Goal: Contribute content: Contribute content

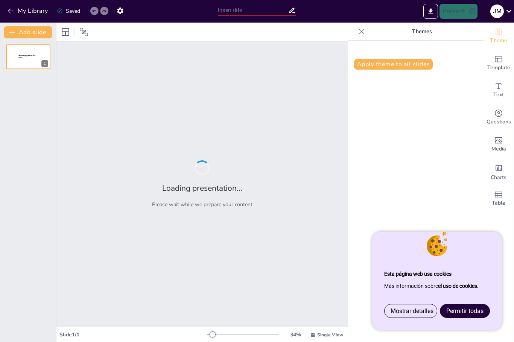
type input "Dibujo Técnico: Más que Líneas, un Camino hacia Tu Futuro"
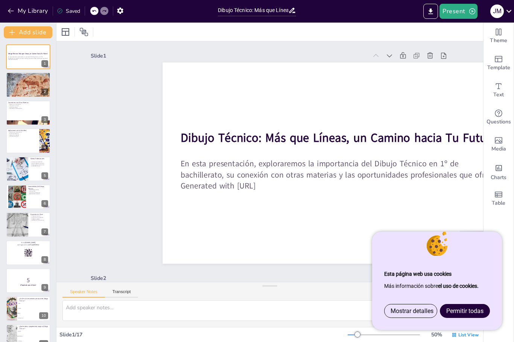
checkbox input "true"
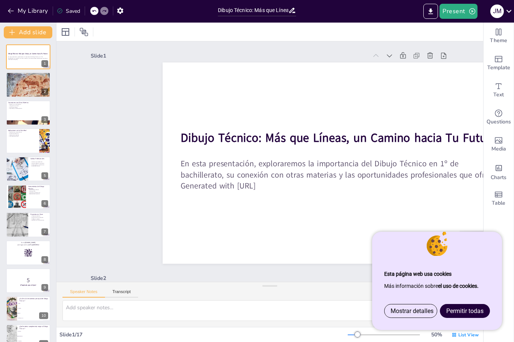
checkbox input "true"
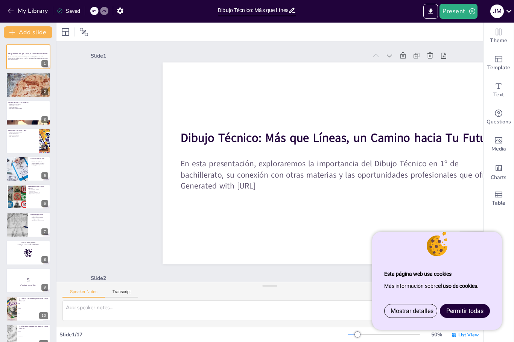
click at [29, 89] on div at bounding box center [28, 84] width 44 height 25
type textarea "El Dibujo Técnico es más que solo una habilidad; es una herramienta esencial en…"
checkbox input "true"
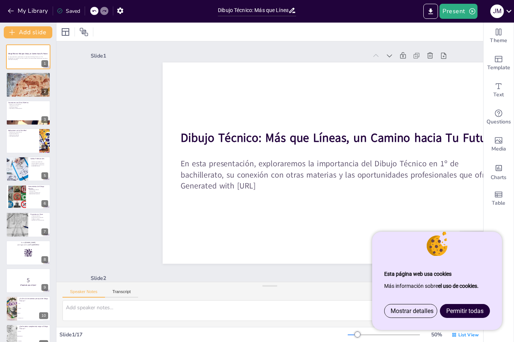
checkbox input "true"
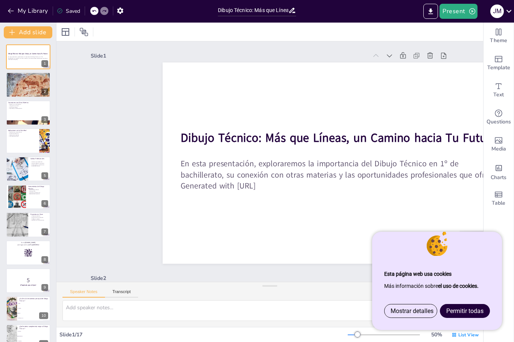
checkbox input "true"
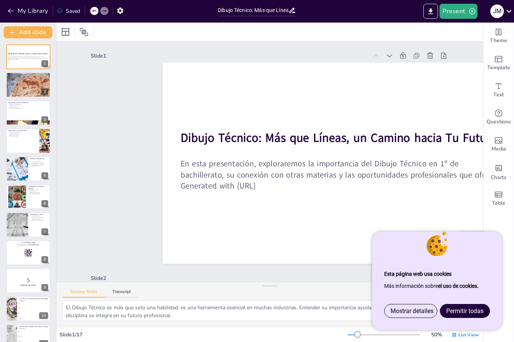
checkbox input "true"
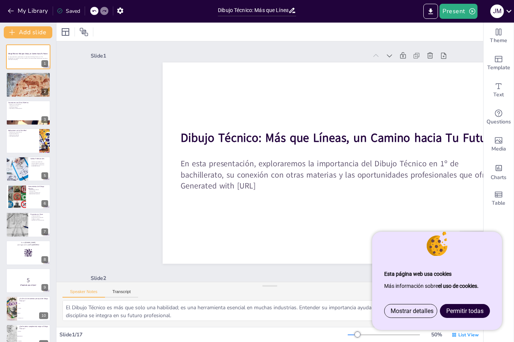
checkbox input "true"
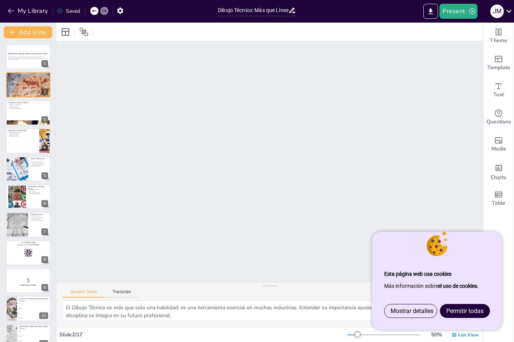
scroll to position [224, 0]
checkbox input "true"
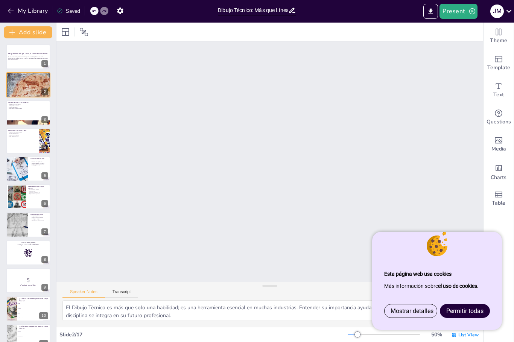
checkbox input "true"
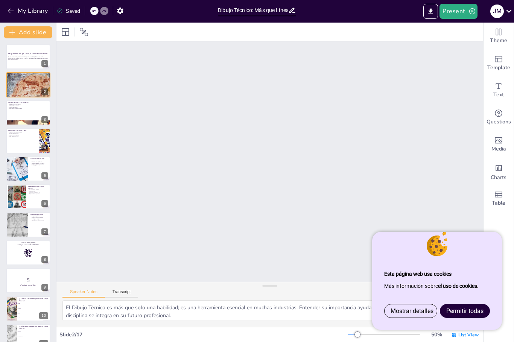
checkbox input "true"
click at [463, 311] on span "Permitir todas" at bounding box center [465, 311] width 37 height 7
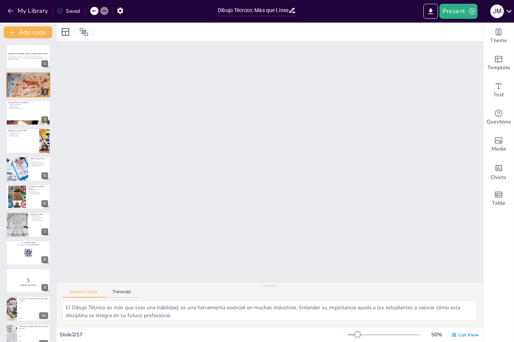
click at [14, 58] on p "En esta presentación, exploraremos la importancia del Dibujo Técnico en 1º de b…" at bounding box center [28, 57] width 40 height 3
checkbox input "true"
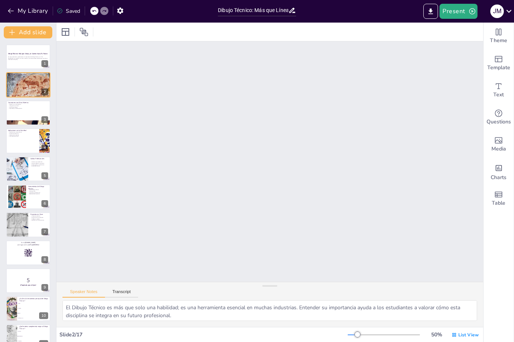
checkbox input "true"
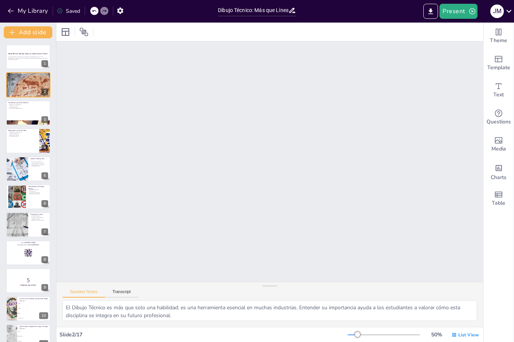
checkbox input "true"
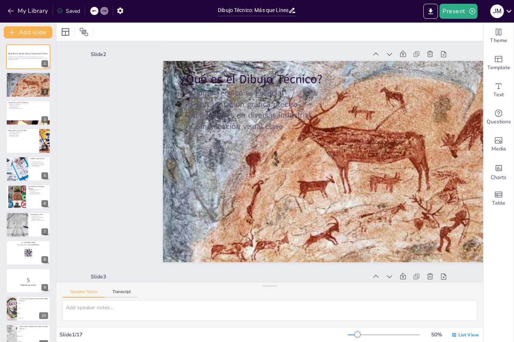
checkbox input "true"
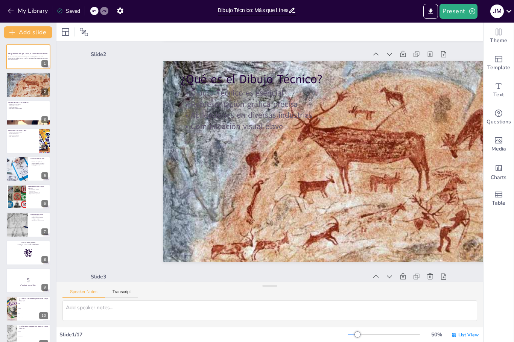
checkbox input "true"
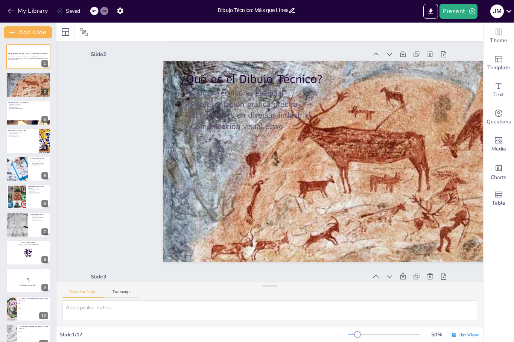
scroll to position [2, 0]
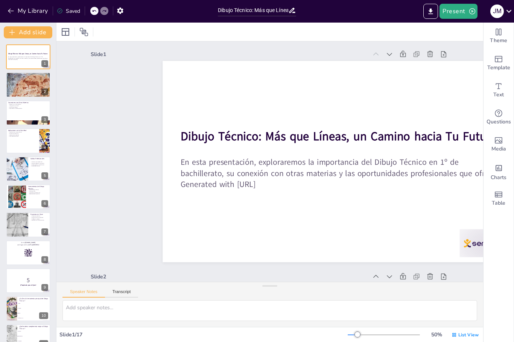
click at [13, 56] on p "En esta presentación, exploraremos la importancia del Dibujo Técnico en 1º de b…" at bounding box center [28, 57] width 40 height 3
checkbox input "true"
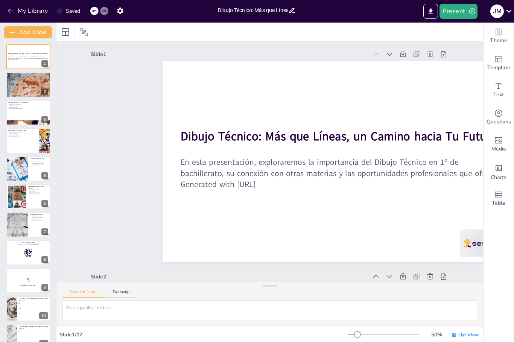
checkbox input "true"
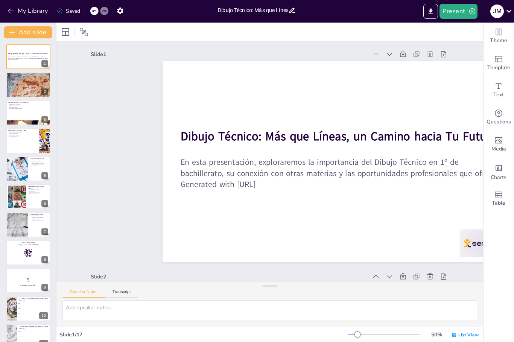
checkbox input "true"
click at [23, 54] on strong "Dibujo Técnico: Más que Líneas, un Camino hacia Tu Futuro" at bounding box center [27, 54] width 39 height 2
checkbox input "true"
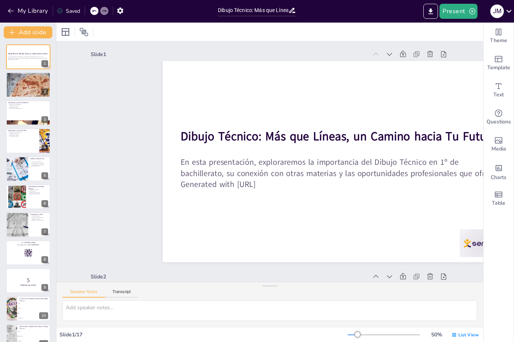
checkbox input "true"
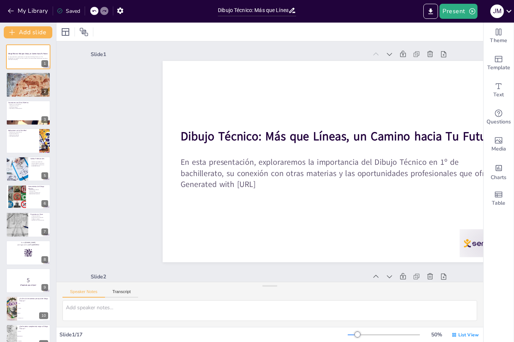
checkbox input "true"
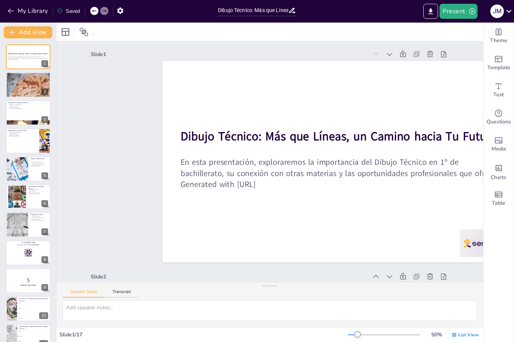
checkbox input "true"
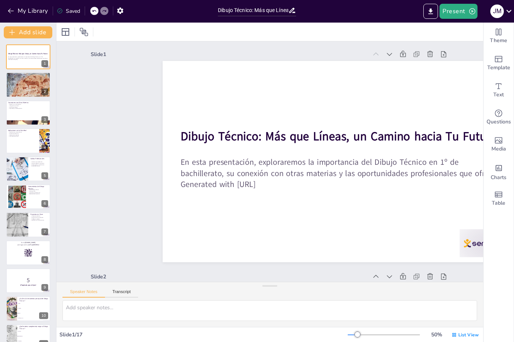
checkbox input "true"
click at [460, 10] on button "Present" at bounding box center [459, 11] width 38 height 15
checkbox input "true"
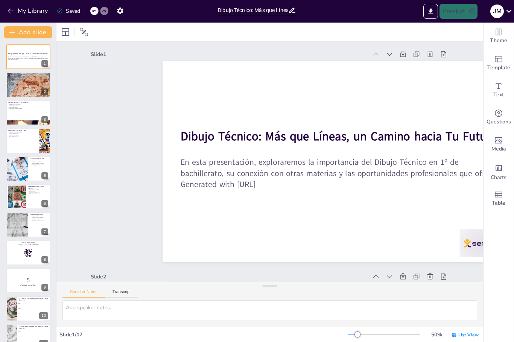
checkbox input "true"
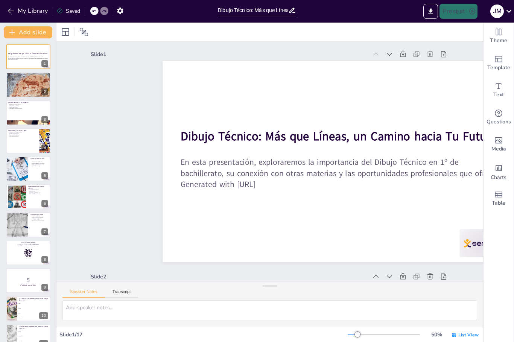
checkbox input "true"
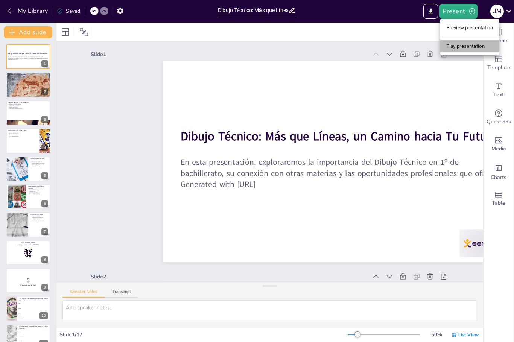
click at [459, 48] on li "Play presentation" at bounding box center [470, 46] width 59 height 12
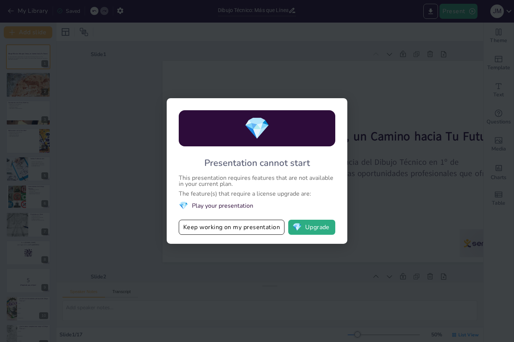
click at [469, 9] on div "💎 Presentation cannot start This presentation requires features that are not av…" at bounding box center [257, 171] width 514 height 342
click at [261, 232] on button "Keep working on my presentation" at bounding box center [232, 227] width 106 height 15
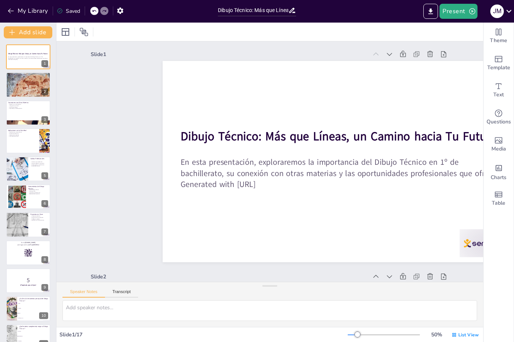
click at [25, 86] on div at bounding box center [28, 84] width 44 height 25
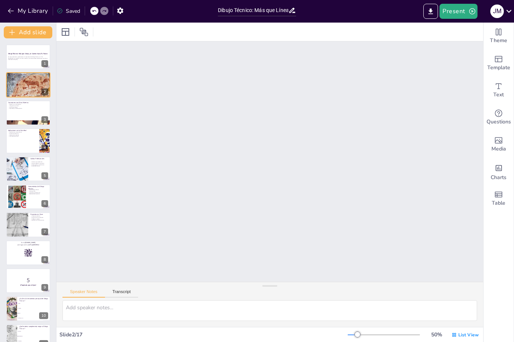
type textarea "El Dibujo Técnico es más que solo una habilidad; es una herramienta esencial en…"
checkbox input "true"
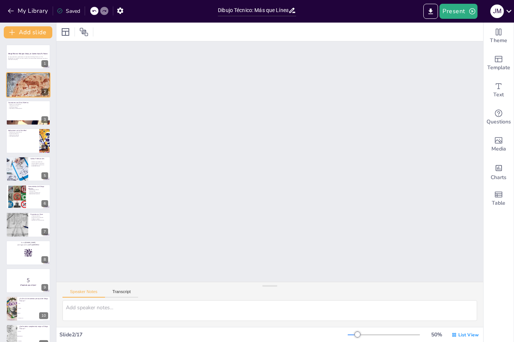
checkbox input "true"
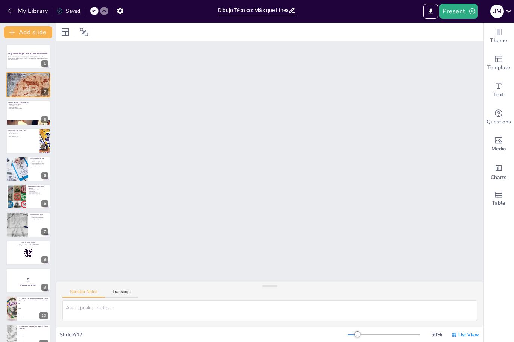
checkbox input "true"
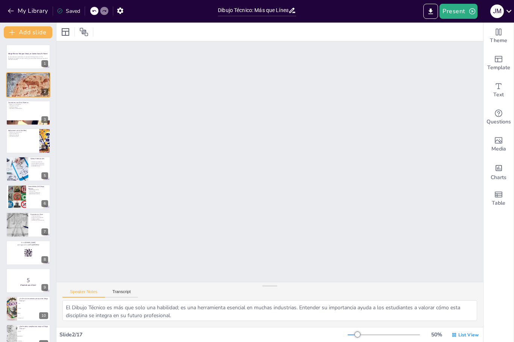
checkbox input "true"
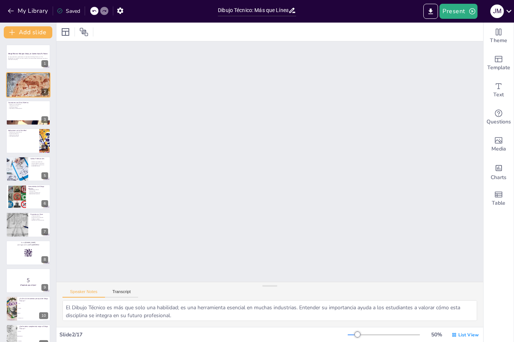
checkbox input "true"
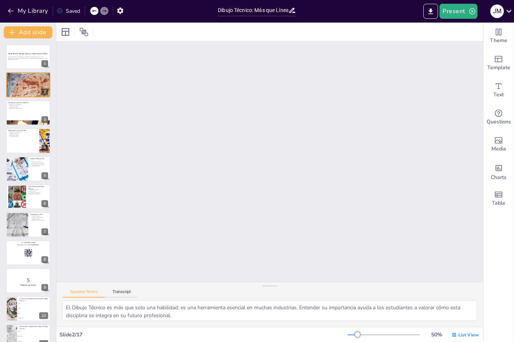
scroll to position [224, 0]
click at [126, 291] on button "Transcript" at bounding box center [122, 294] width 34 height 8
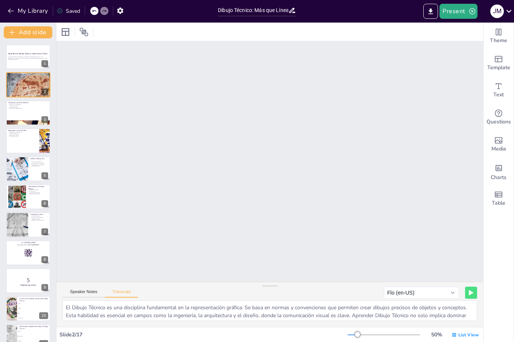
checkbox input "true"
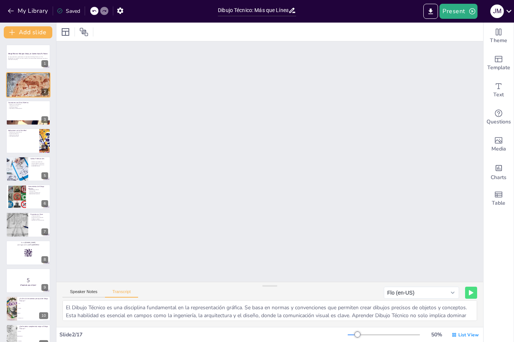
checkbox input "true"
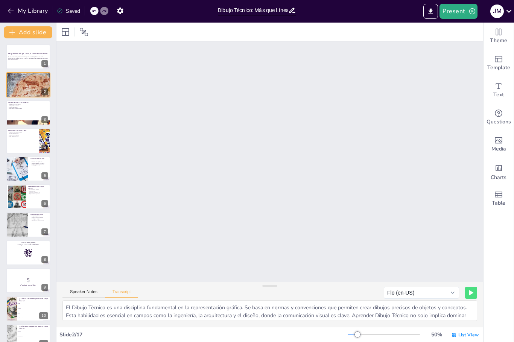
click at [74, 294] on button "Speaker Notes" at bounding box center [83, 294] width 43 height 8
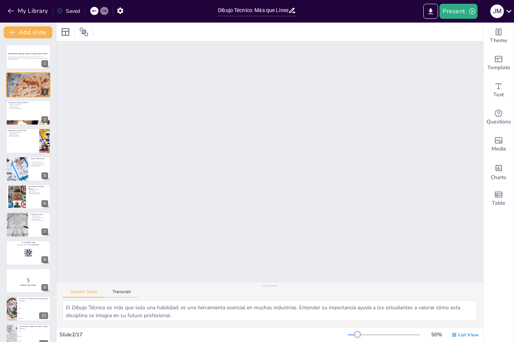
click at [125, 293] on button "Transcript" at bounding box center [122, 294] width 34 height 8
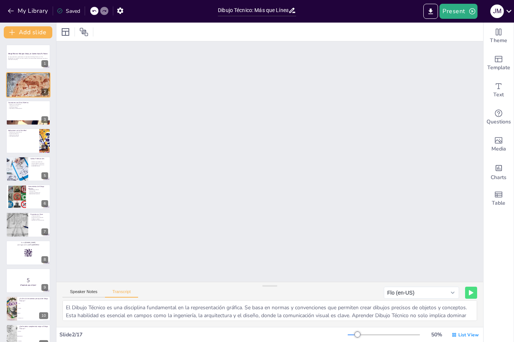
click at [72, 292] on button "Speaker Notes" at bounding box center [83, 294] width 43 height 8
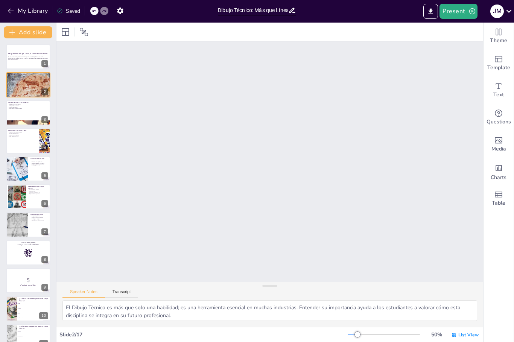
click at [23, 115] on div at bounding box center [28, 113] width 44 height 25
checkbox input "true"
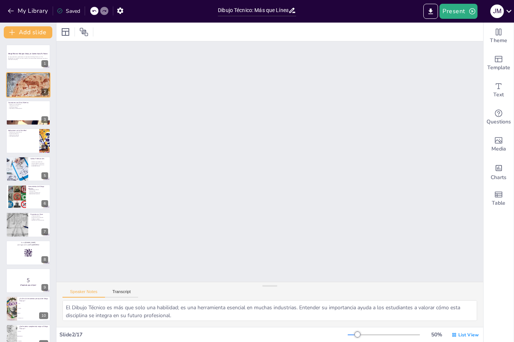
checkbox input "true"
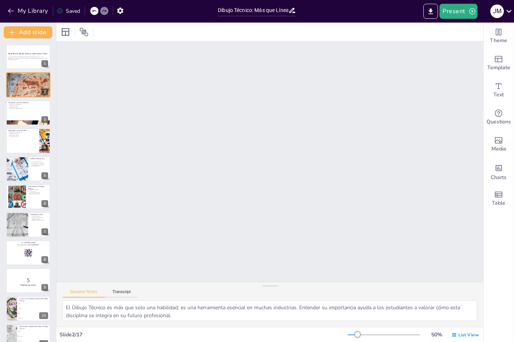
checkbox input "true"
type textarea "La relación entre el Dibujo Técnico y las matemáticas es fundamental. Los estud…"
checkbox input "true"
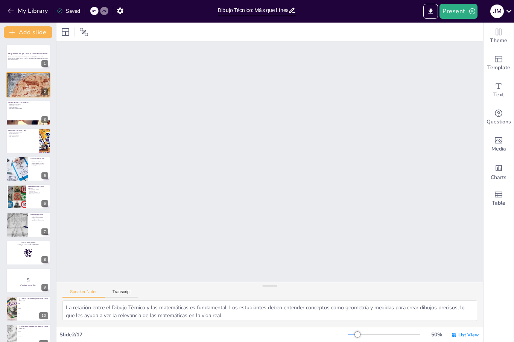
checkbox input "true"
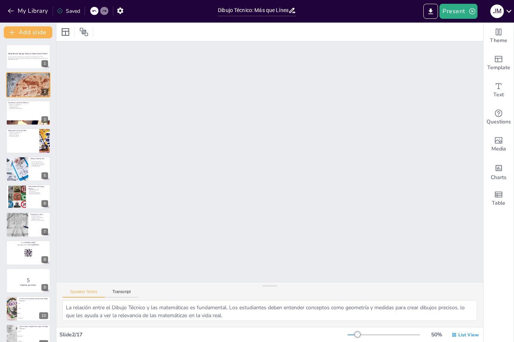
checkbox input "true"
click at [19, 111] on div at bounding box center [28, 113] width 44 height 25
checkbox input "true"
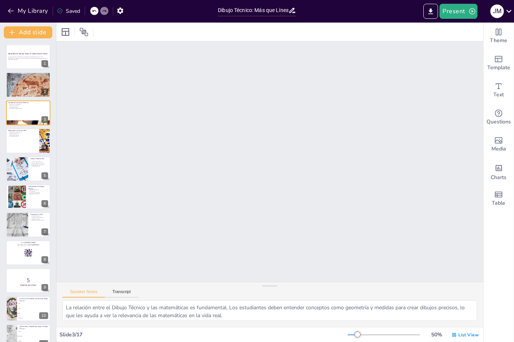
checkbox input "true"
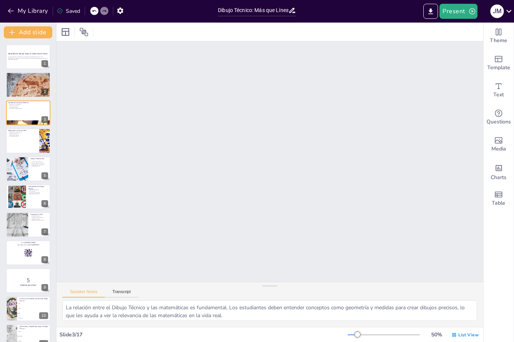
checkbox input "true"
click at [12, 85] on div at bounding box center [28, 84] width 44 height 25
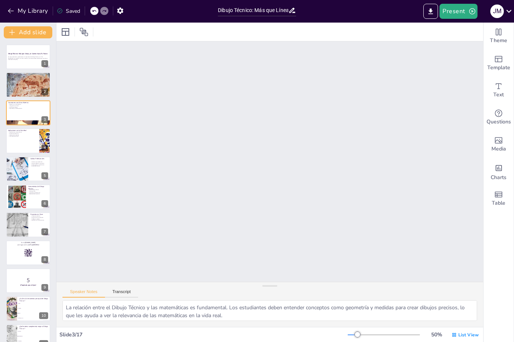
checkbox input "true"
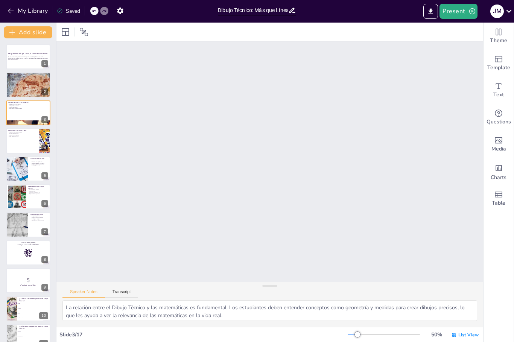
checkbox input "true"
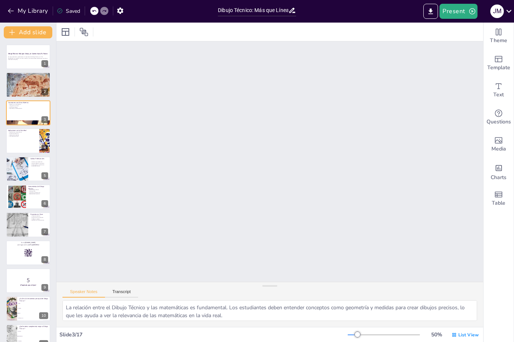
type textarea "El Dibujo Técnico es más que solo una habilidad; es una herramienta esencial en…"
checkbox input "true"
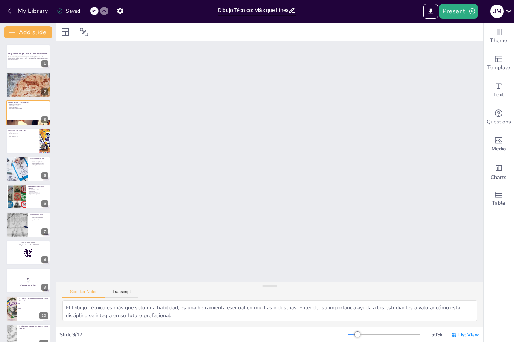
checkbox input "true"
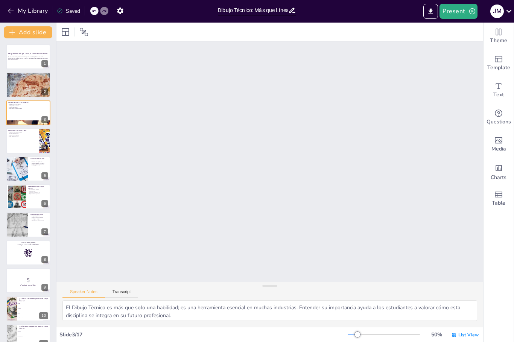
checkbox input "true"
click at [19, 172] on div at bounding box center [17, 169] width 44 height 25
checkbox input "true"
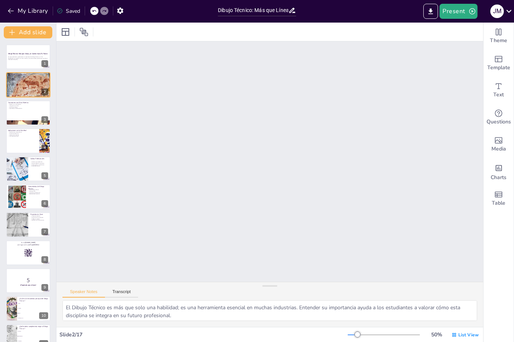
checkbox input "true"
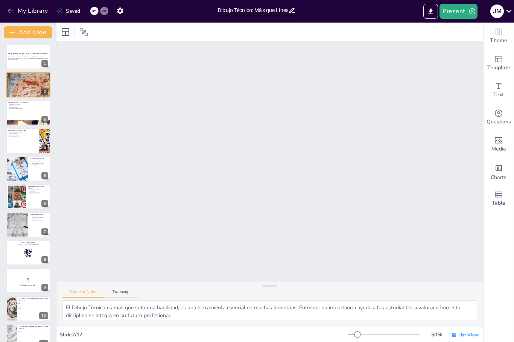
checkbox input "true"
type textarea "La carrera de arquitectura es una de las más visibles para los estudiantes inte…"
checkbox input "true"
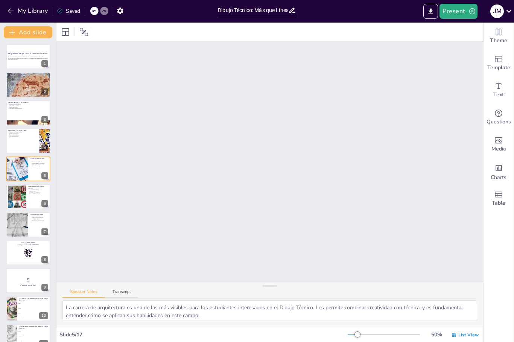
checkbox input "true"
click at [428, 10] on icon "Export to PowerPoint" at bounding box center [431, 12] width 8 height 8
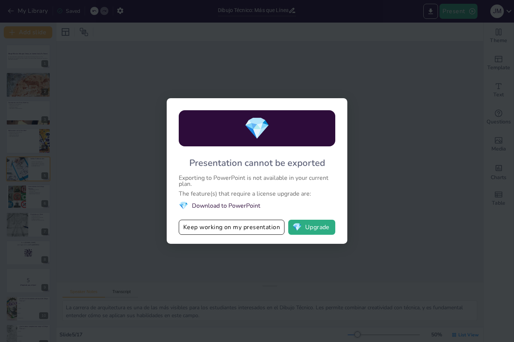
click at [413, 116] on div "💎 Presentation cannot be exported Exporting to PowerPoint is not available in y…" at bounding box center [257, 171] width 514 height 342
click at [265, 233] on button "Keep working on my presentation" at bounding box center [232, 227] width 106 height 15
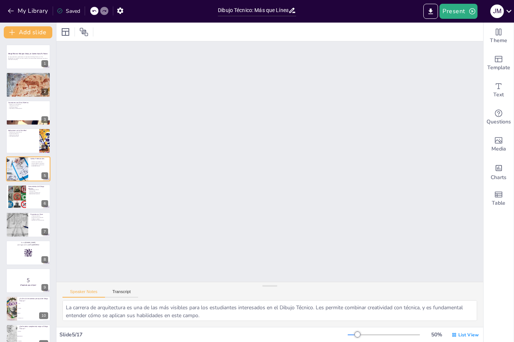
click at [433, 11] on icon "Export to PowerPoint" at bounding box center [431, 12] width 8 height 8
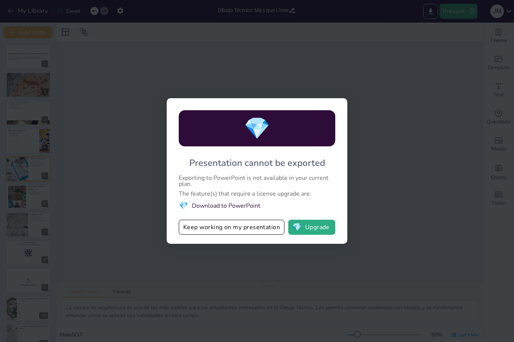
click at [407, 110] on div "💎 Presentation cannot be exported Exporting to PowerPoint is not available in y…" at bounding box center [257, 171] width 514 height 342
click at [262, 231] on button "Keep working on my presentation" at bounding box center [232, 227] width 106 height 15
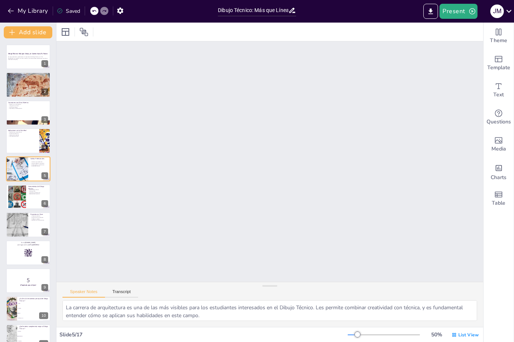
click at [472, 11] on icon "button" at bounding box center [472, 11] width 6 height 6
click at [479, 47] on li "Play presentation" at bounding box center [470, 46] width 59 height 12
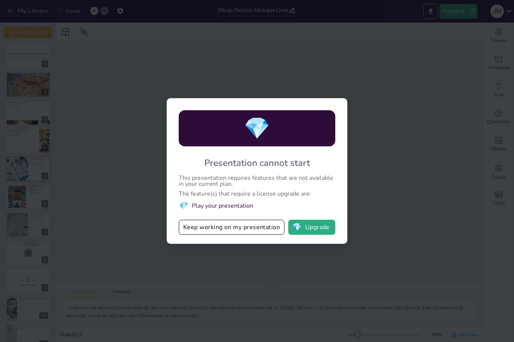
click at [263, 233] on button "Keep working on my presentation" at bounding box center [232, 227] width 106 height 15
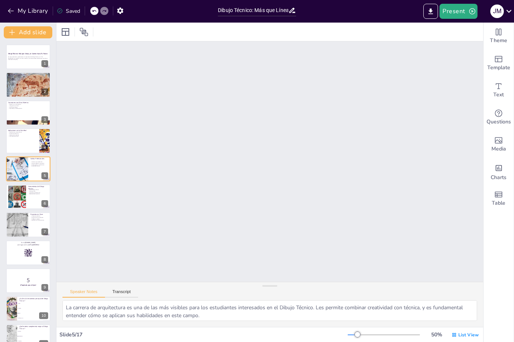
click at [463, 4] on button "Present" at bounding box center [459, 11] width 38 height 15
click at [470, 29] on li "Preview presentation" at bounding box center [470, 28] width 59 height 12
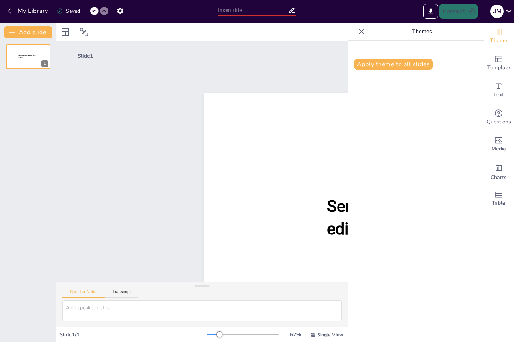
scroll to position [30, 0]
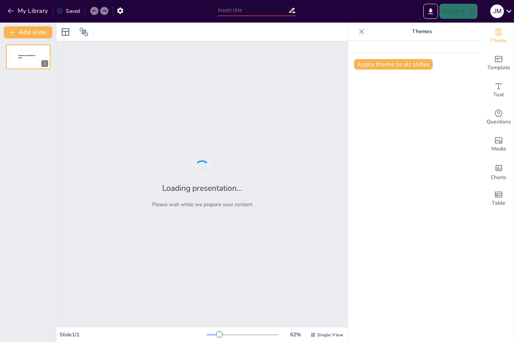
click at [35, 12] on button "My Library" at bounding box center [29, 11] width 46 height 12
type input "Dibujo Técnico: Más que Líneas, un Camino hacia Tu Futuro"
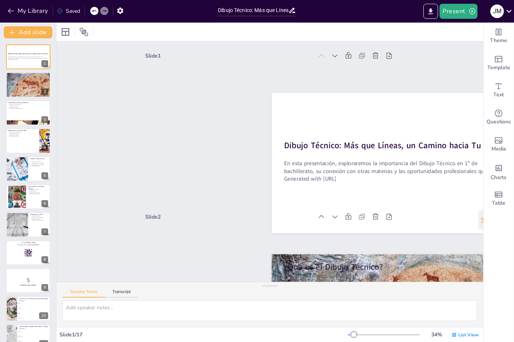
checkbox input "true"
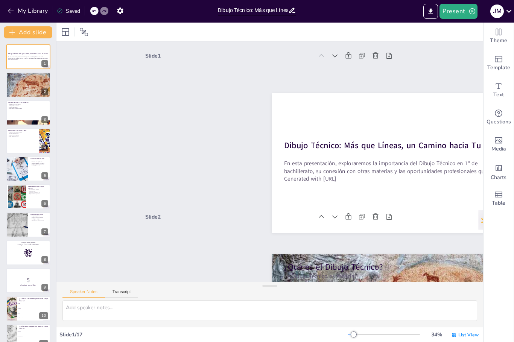
checkbox input "true"
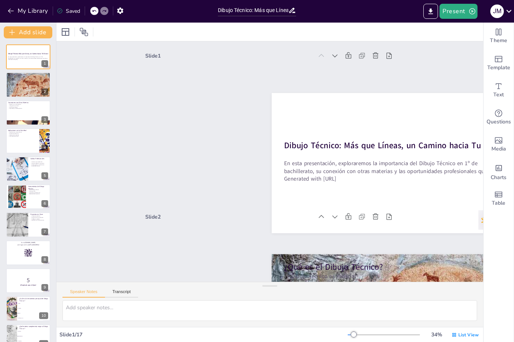
checkbox input "true"
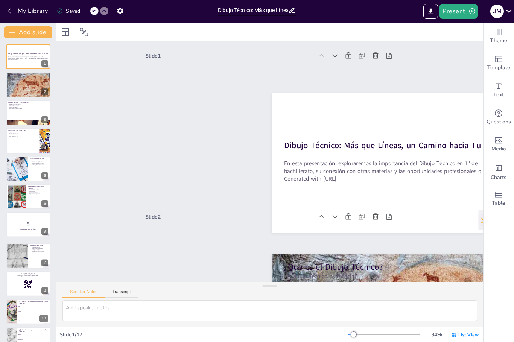
click at [23, 279] on div "Dibujo Técnico: Más que Líneas, un Camino hacia Tu Futuro En esta presentación,…" at bounding box center [28, 280] width 56 height 473
click at [24, 284] on div "Dibujo Técnico: Más que Líneas, un Camino hacia Tu Futuro En esta presentación,…" at bounding box center [28, 280] width 56 height 473
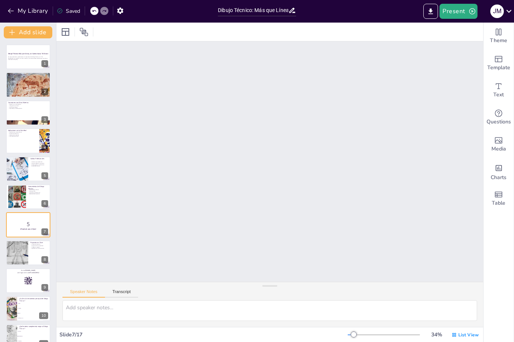
checkbox input "true"
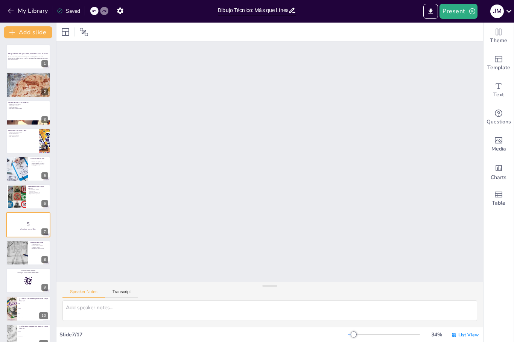
checkbox input "true"
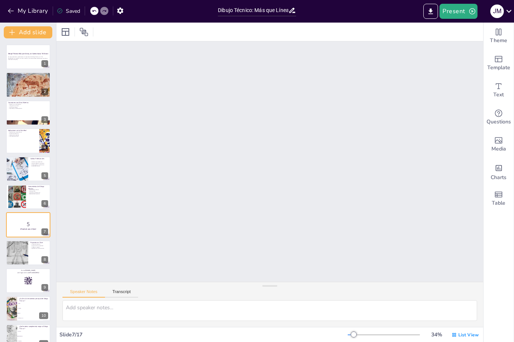
checkbox input "true"
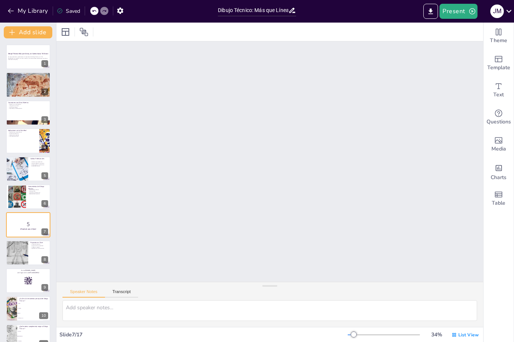
checkbox input "true"
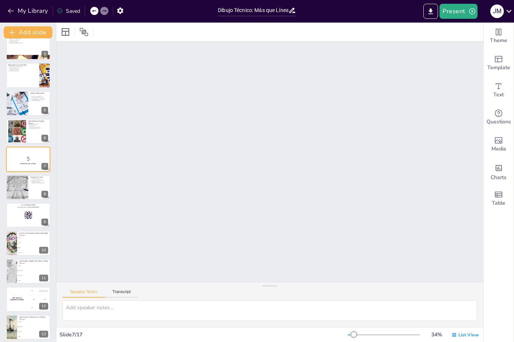
scroll to position [969, 0]
click at [97, 12] on div "My Library Saving......" at bounding box center [68, 11] width 136 height 14
click at [90, 8] on div "My Library Saved" at bounding box center [63, 11] width 127 height 14
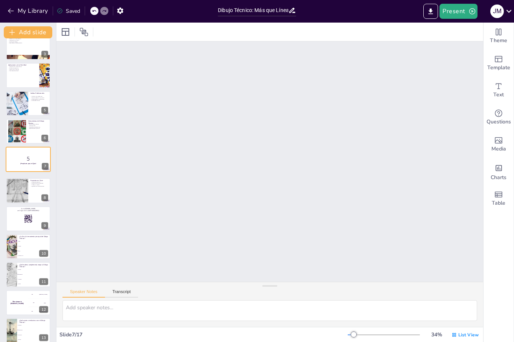
checkbox input "true"
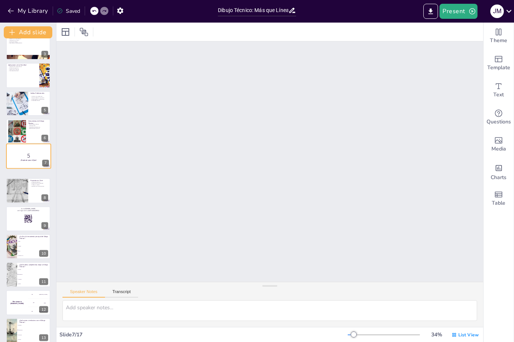
checkbox input "true"
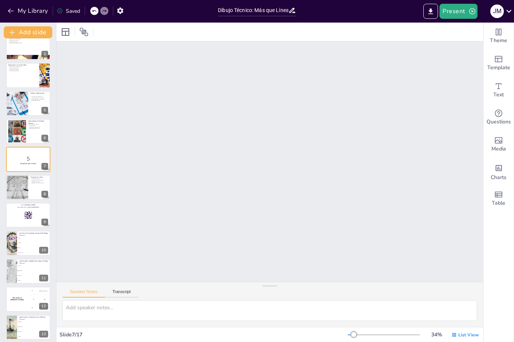
checkbox input "true"
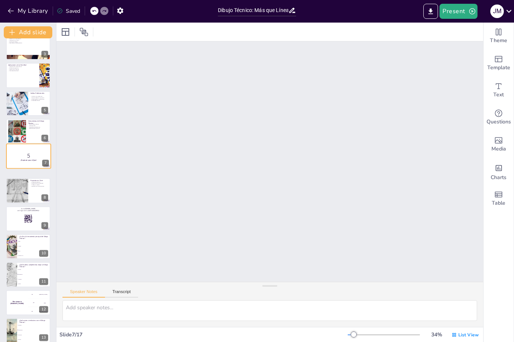
checkbox input "true"
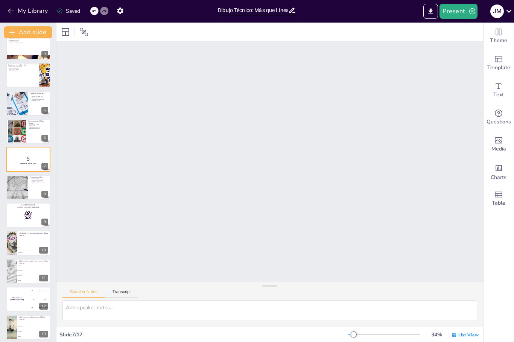
checkbox input "true"
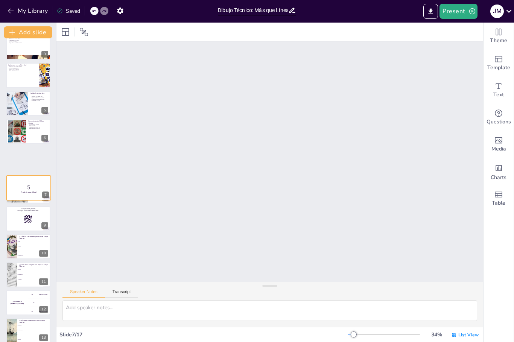
checkbox input "true"
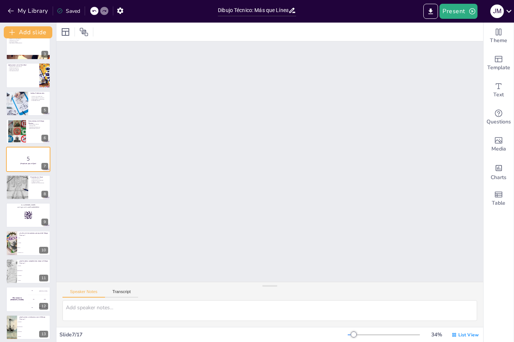
click at [89, 9] on div "My Library Saved" at bounding box center [63, 11] width 127 height 14
click at [93, 8] on div at bounding box center [94, 11] width 8 height 8
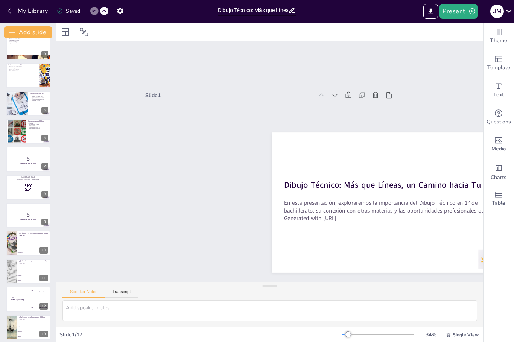
checkbox input "true"
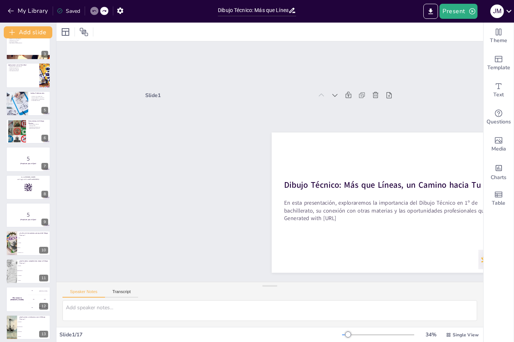
checkbox input "true"
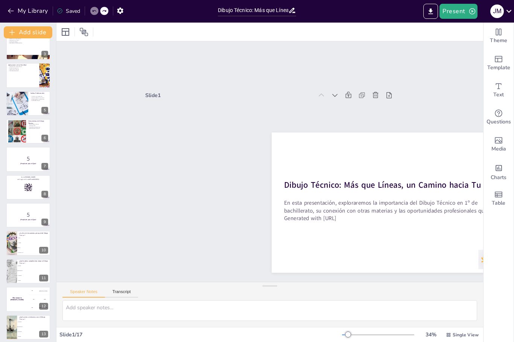
checkbox input "true"
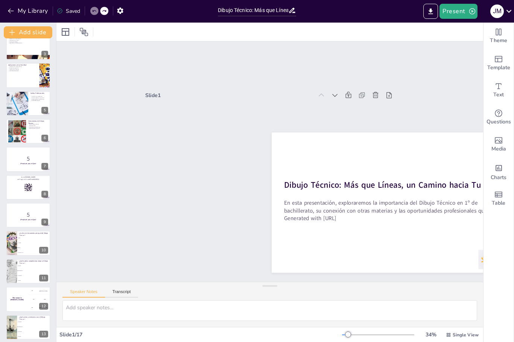
checkbox input "true"
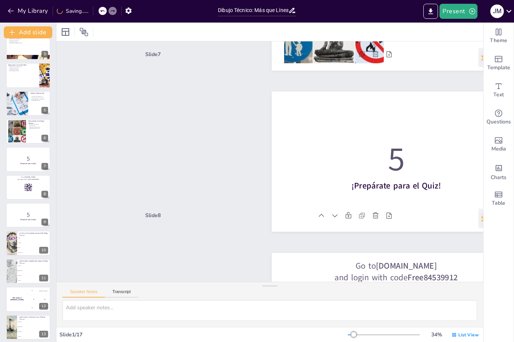
scroll to position [0, 0]
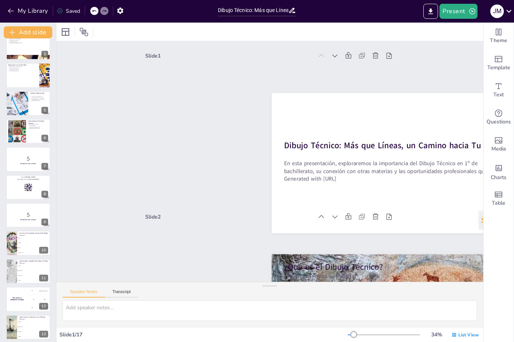
click at [123, 14] on icon "button" at bounding box center [120, 11] width 8 height 8
click at [122, 10] on icon "button" at bounding box center [120, 11] width 6 height 6
click at [472, 12] on icon "button" at bounding box center [472, 11] width 6 height 6
click at [472, 25] on li "Preview presentation" at bounding box center [470, 28] width 59 height 12
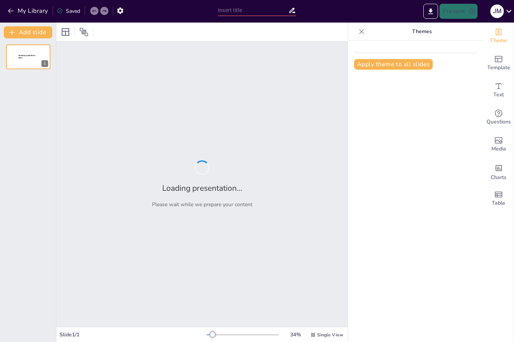
type input "Dibujo Técnico: Más que Líneas, un Camino hacia Tu Futuro"
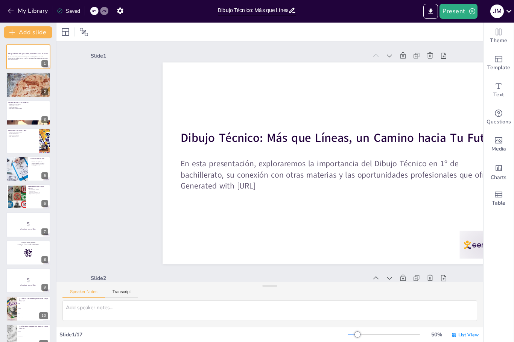
checkbox input "true"
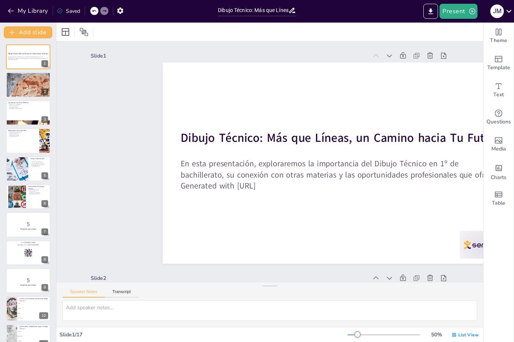
checkbox input "true"
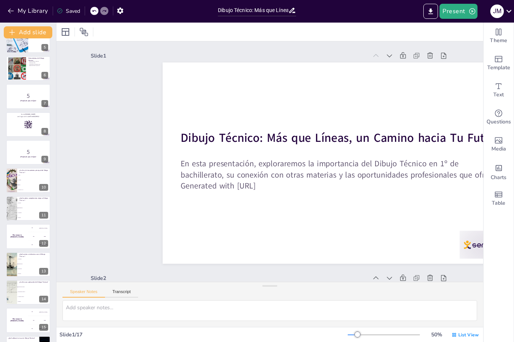
scroll to position [57, 0]
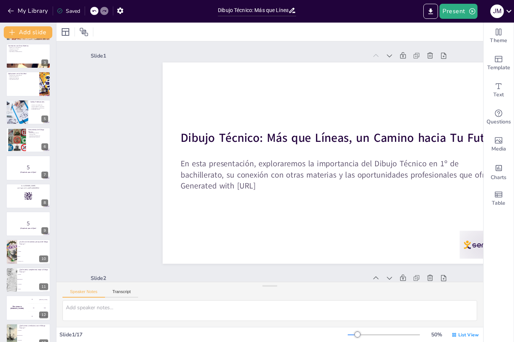
checkbox input "true"
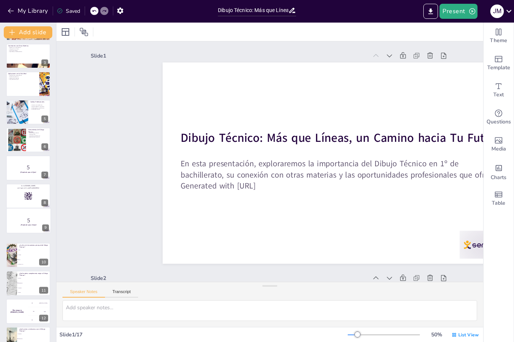
checkbox input "true"
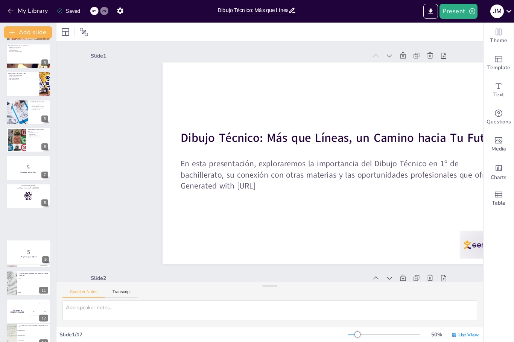
checkbox input "true"
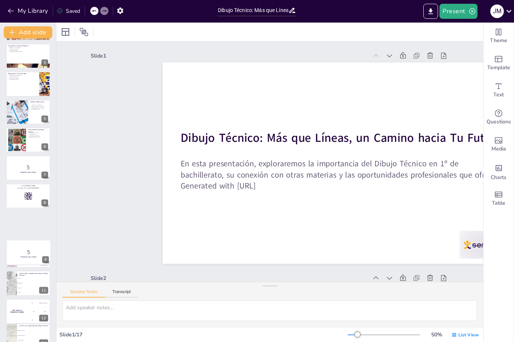
checkbox input "true"
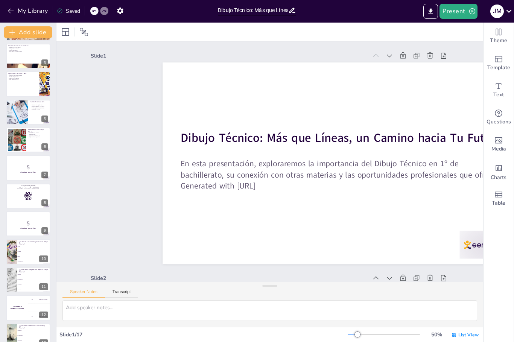
click at [95, 9] on icon at bounding box center [94, 11] width 5 height 5
checkbox input "true"
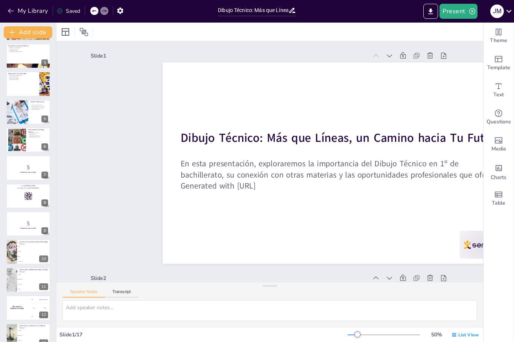
checkbox input "true"
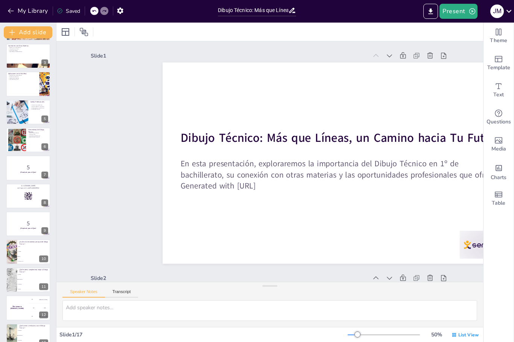
checkbox input "true"
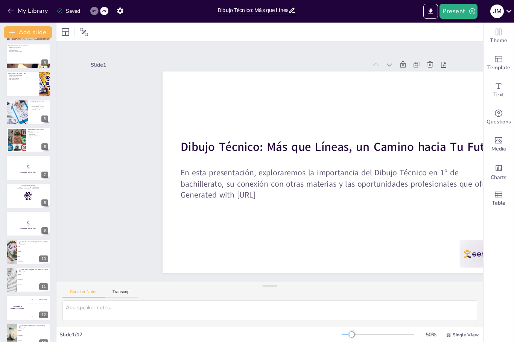
checkbox input "true"
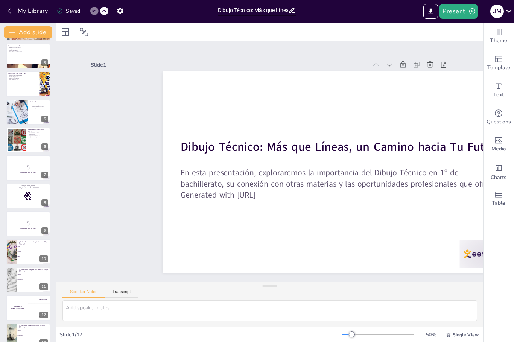
checkbox input "true"
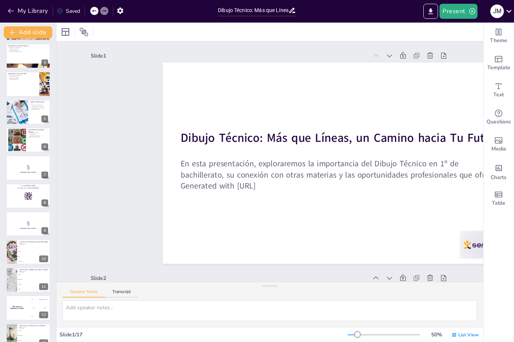
click at [27, 223] on p "5" at bounding box center [28, 224] width 40 height 8
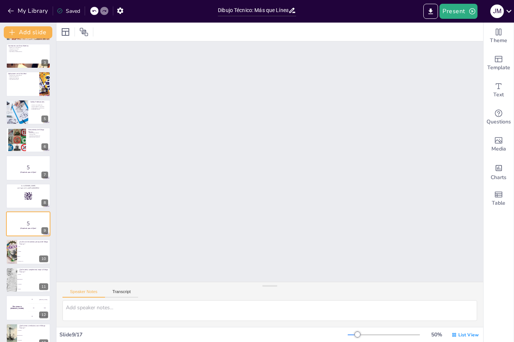
checkbox input "true"
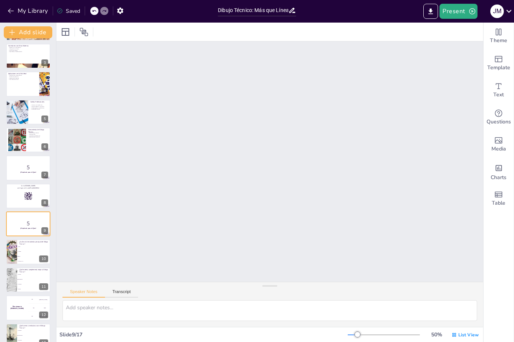
checkbox input "true"
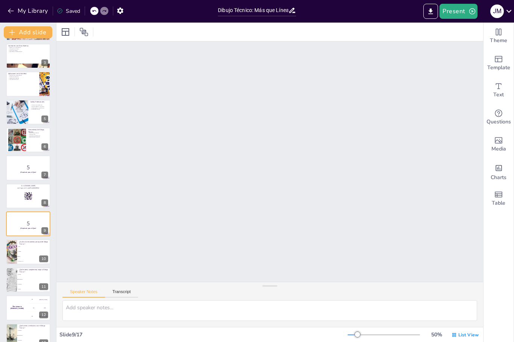
checkbox input "true"
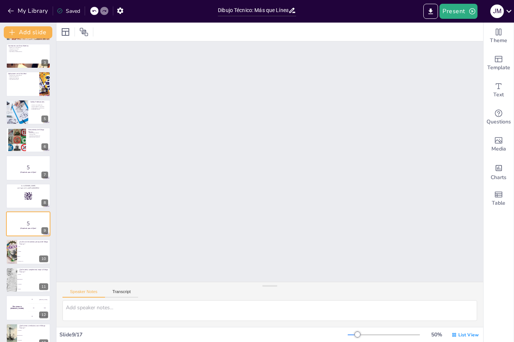
checkbox input "true"
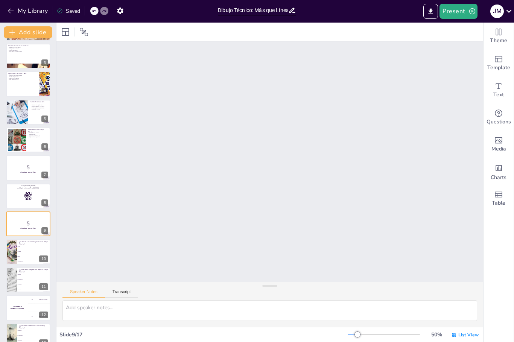
checkbox input "true"
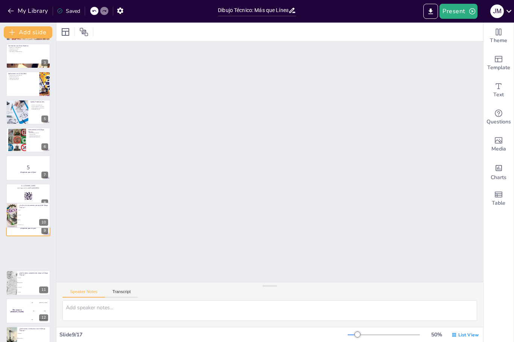
checkbox input "true"
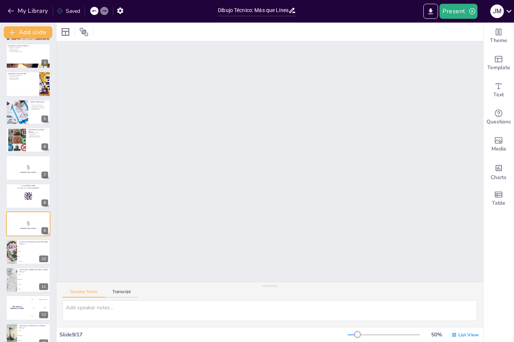
scroll to position [1782, 0]
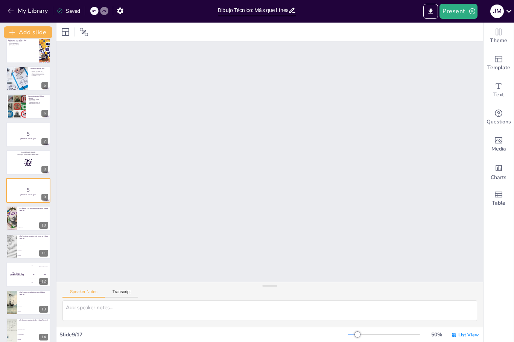
checkbox input "true"
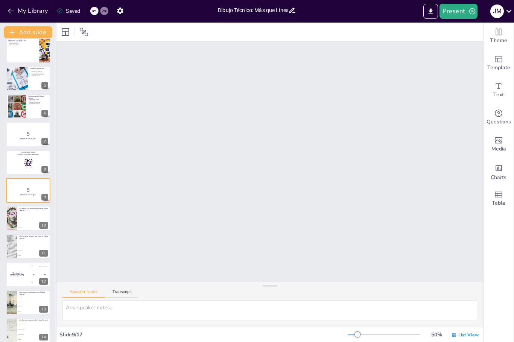
checkbox input "true"
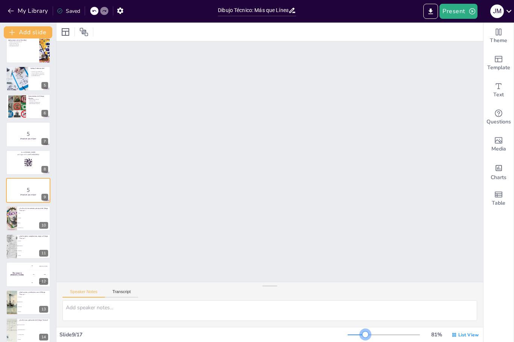
checkbox input "true"
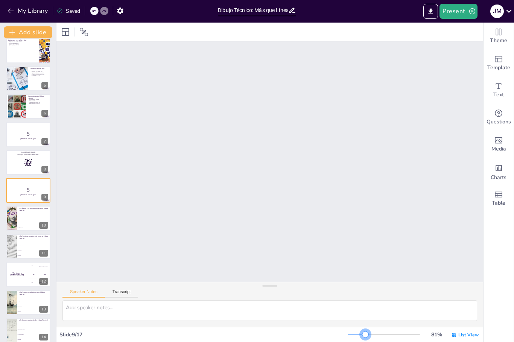
checkbox input "true"
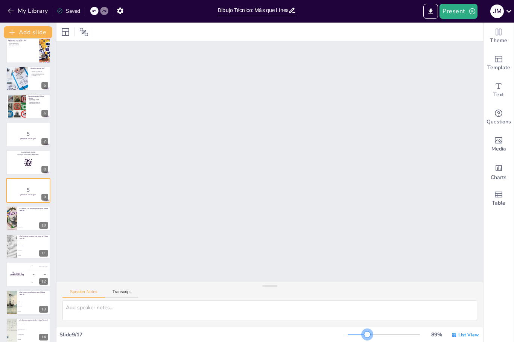
checkbox input "true"
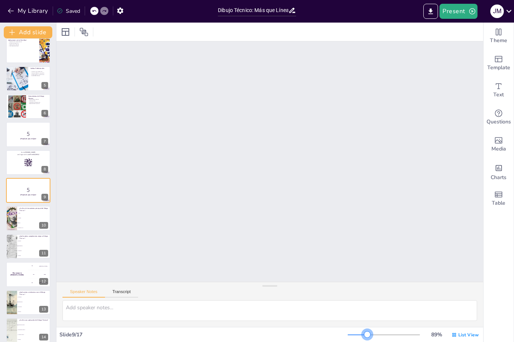
checkbox input "true"
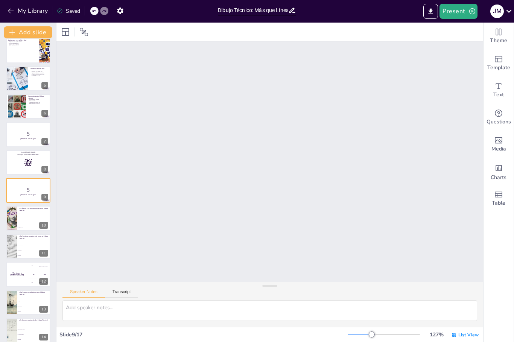
checkbox input "true"
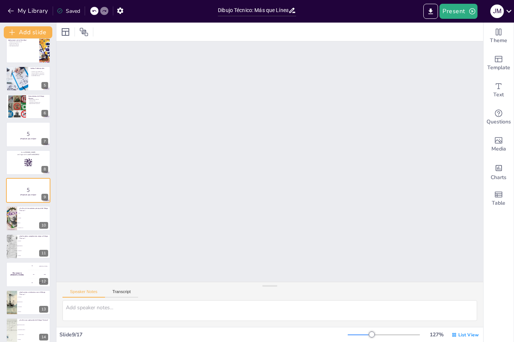
checkbox input "true"
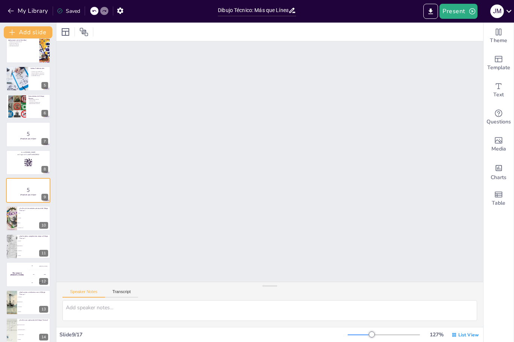
click at [366, 337] on div at bounding box center [384, 335] width 72 height 6
checkbox input "true"
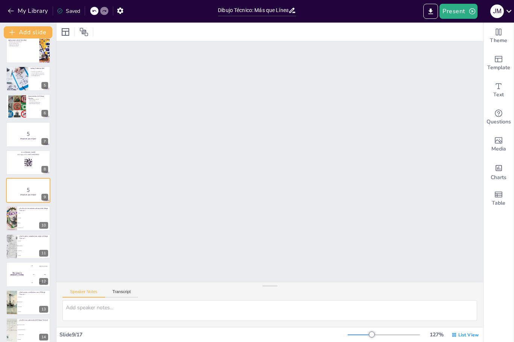
checkbox input "true"
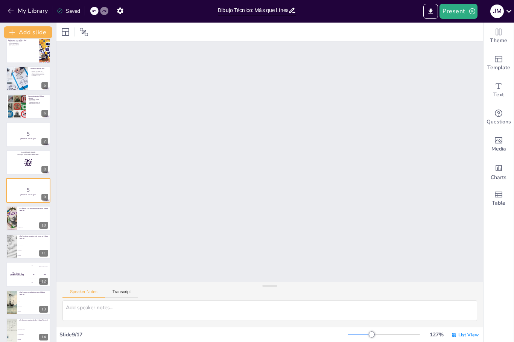
checkbox input "true"
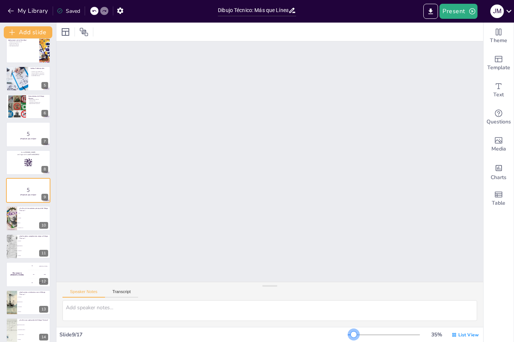
checkbox input "true"
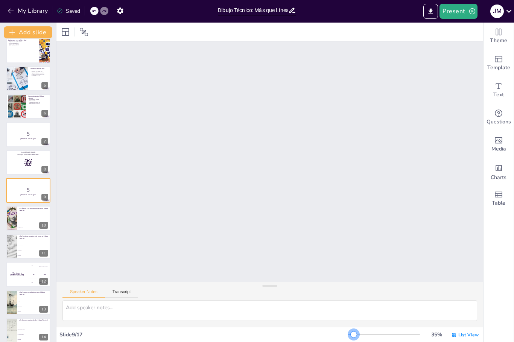
checkbox input "true"
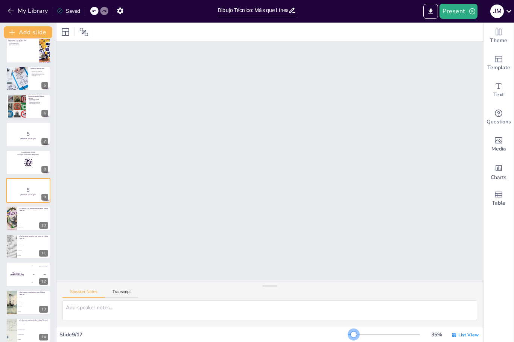
checkbox input "true"
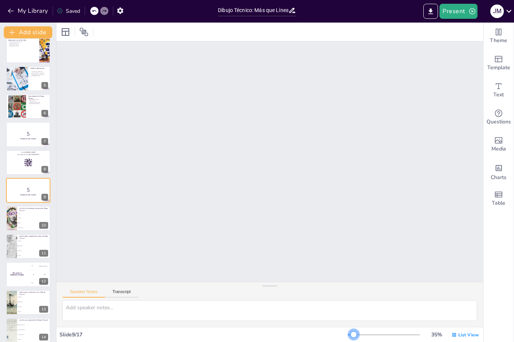
checkbox input "true"
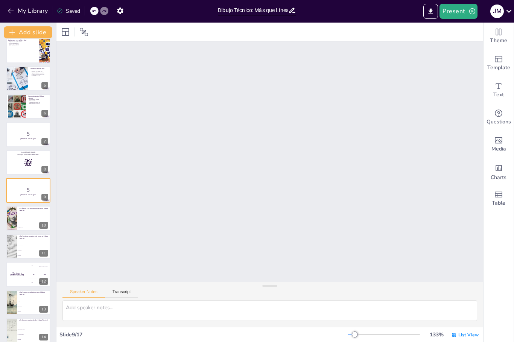
checkbox input "true"
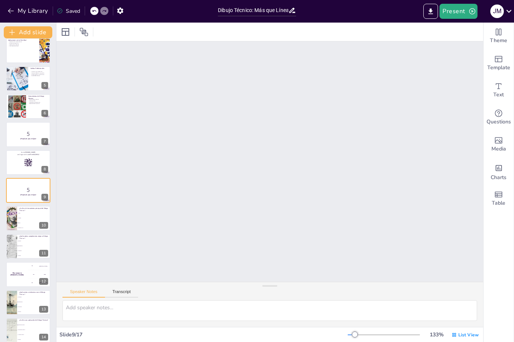
checkbox input "true"
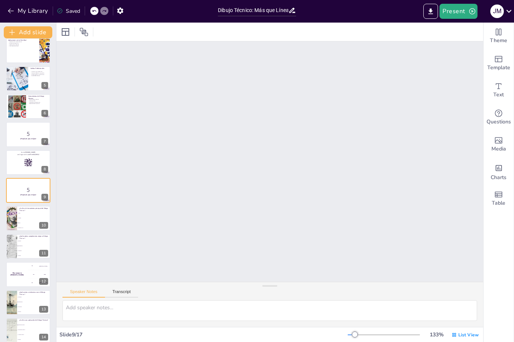
checkbox input "true"
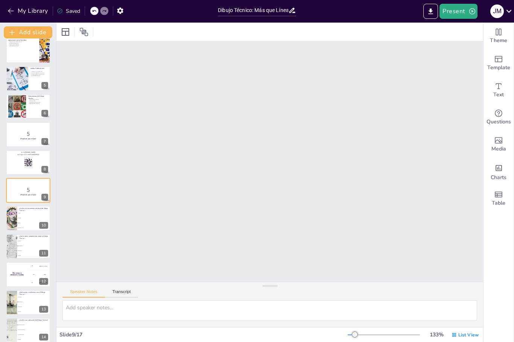
checkbox input "true"
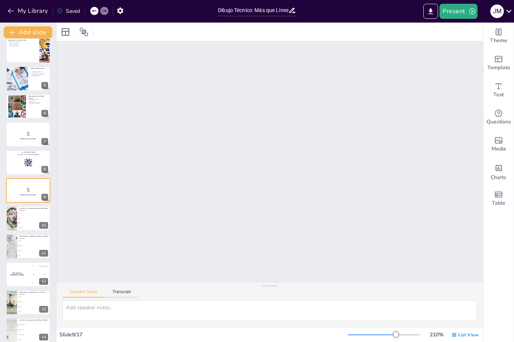
checkbox input "true"
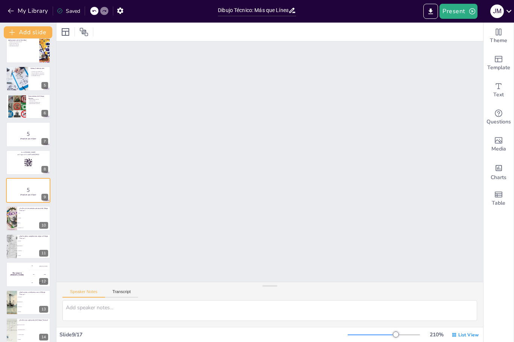
checkbox input "true"
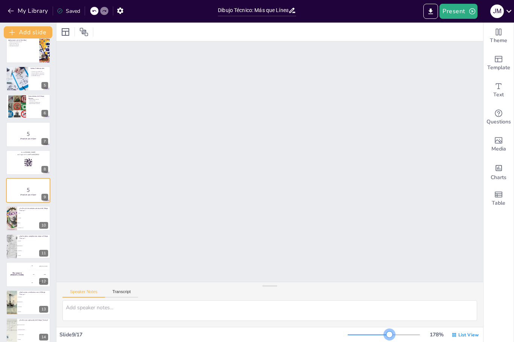
checkbox input "true"
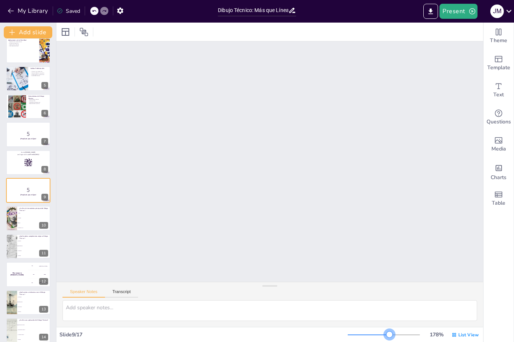
checkbox input "true"
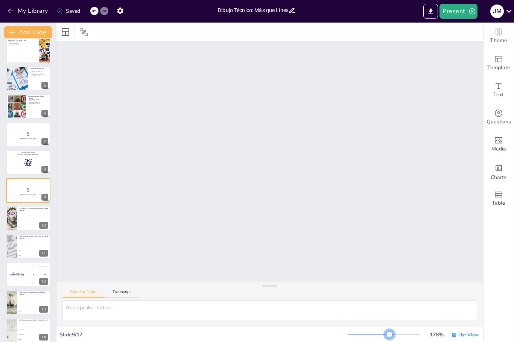
checkbox input "true"
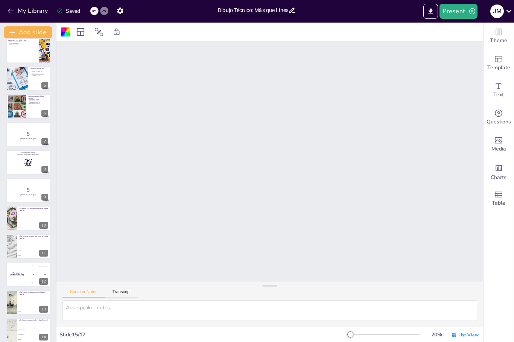
scroll to position [1500, 0]
click at [20, 8] on button "My Library" at bounding box center [29, 11] width 46 height 12
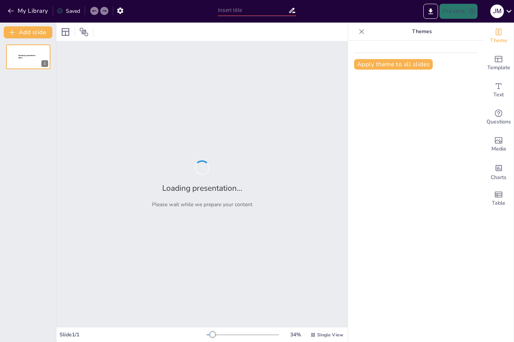
type input "Dibujo Técnico: Más que Líneas, un Camino hacia Tu Futuro"
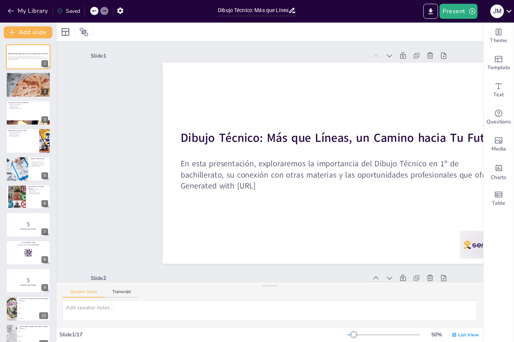
checkbox input "true"
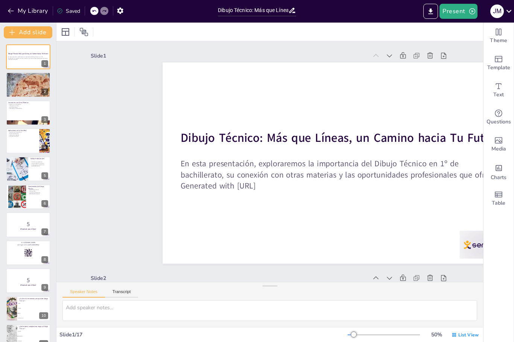
checkbox input "true"
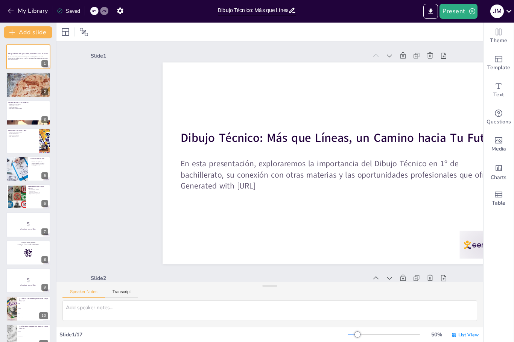
click at [29, 90] on div at bounding box center [28, 84] width 44 height 25
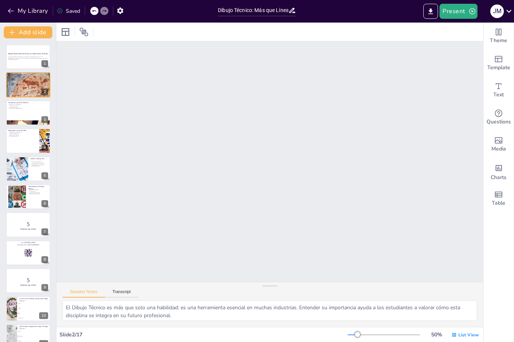
type textarea "El Dibujo Técnico es más que solo una habilidad; es una herramienta esencial en…"
checkbox input "true"
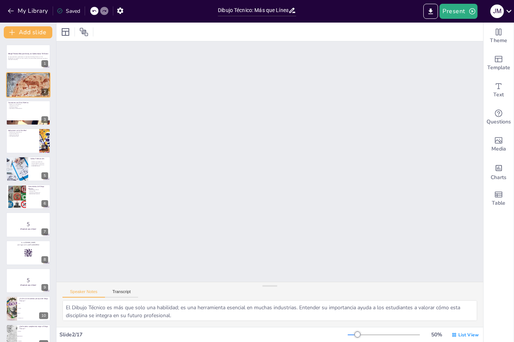
checkbox input "true"
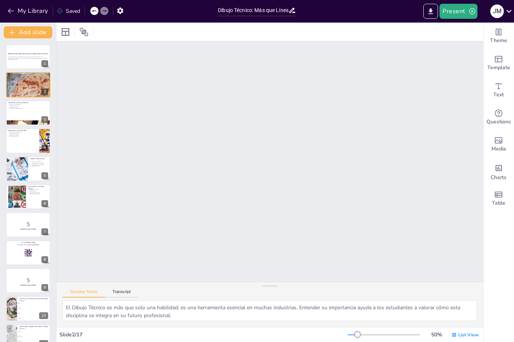
checkbox input "true"
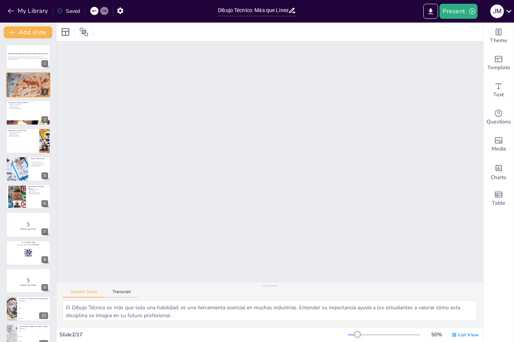
checkbox input "true"
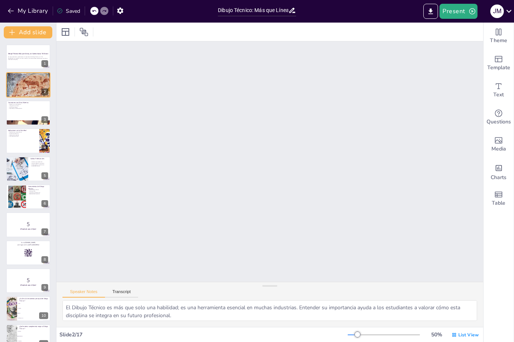
checkbox input "true"
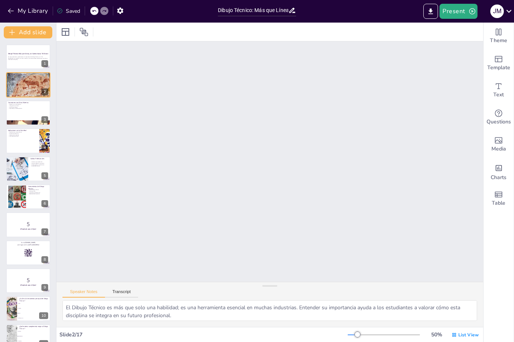
checkbox input "true"
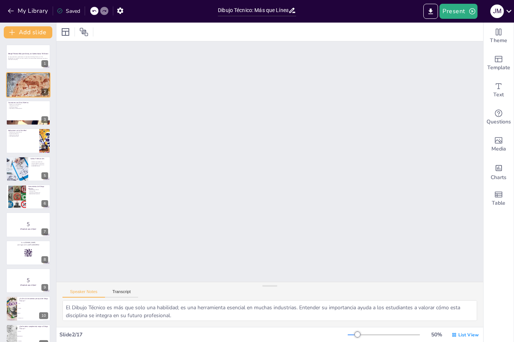
checkbox input "true"
click at [26, 308] on li "Compás" at bounding box center [34, 308] width 34 height 5
type textarea "La regla es fundamental en el Dibujo Técnico para medir y trazar líneas rectas,…"
checkbox input "true"
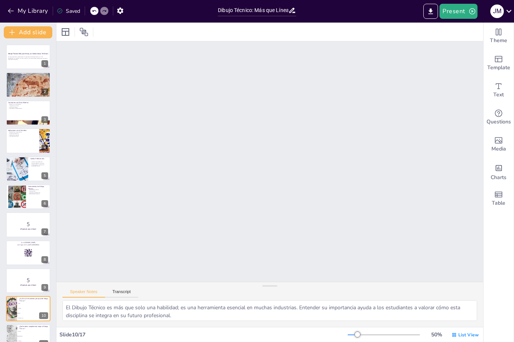
checkbox input "true"
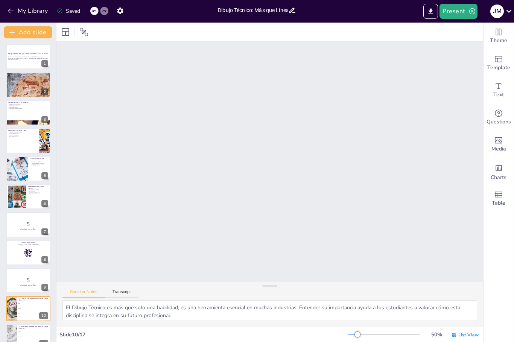
checkbox input "true"
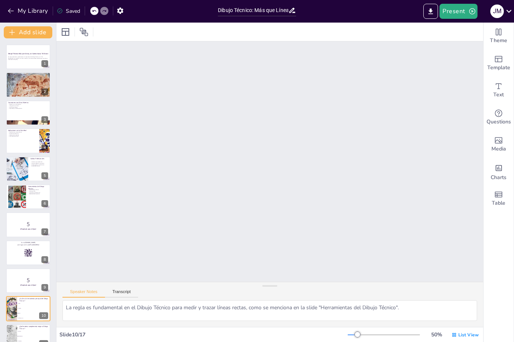
checkbox input "true"
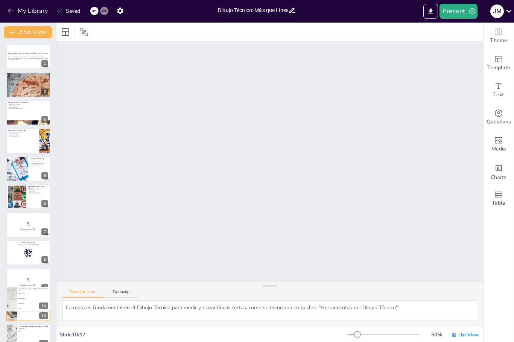
checkbox input "true"
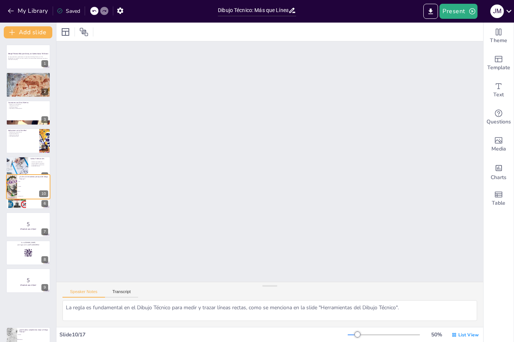
checkbox input "true"
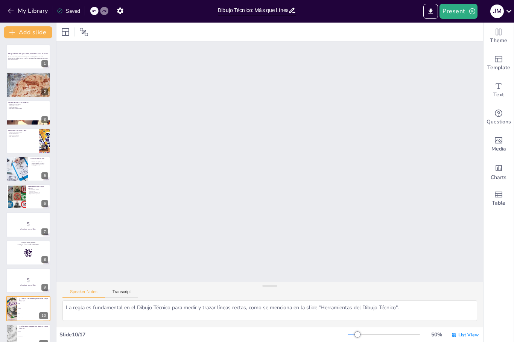
scroll to position [2004, 0]
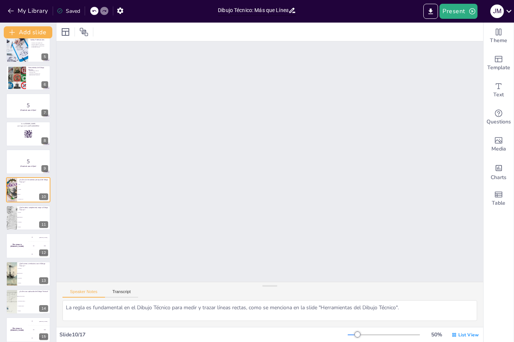
click at [276, 10] on input "Dibujo Técnico: Más que Líneas, un Camino hacia Tu Futuro" at bounding box center [253, 10] width 70 height 11
checkbox input "true"
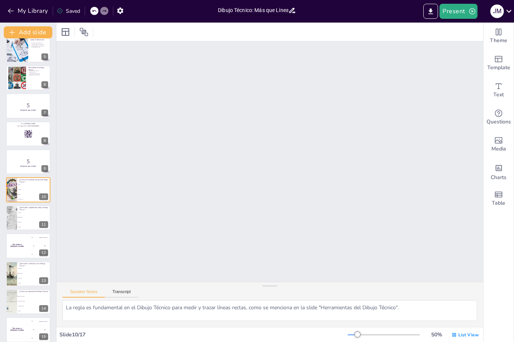
checkbox input "true"
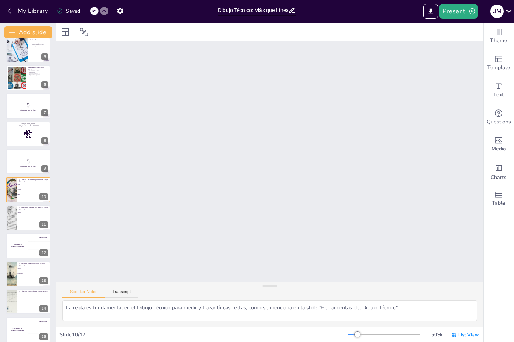
checkbox input "true"
click at [428, 6] on button "Export to PowerPoint" at bounding box center [431, 11] width 15 height 15
click at [433, 11] on icon "Export to PowerPoint" at bounding box center [431, 12] width 8 height 8
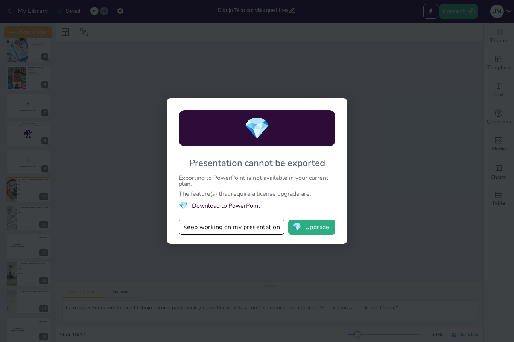
click at [318, 228] on button "💎 Upgrade" at bounding box center [311, 227] width 47 height 15
checkbox input "true"
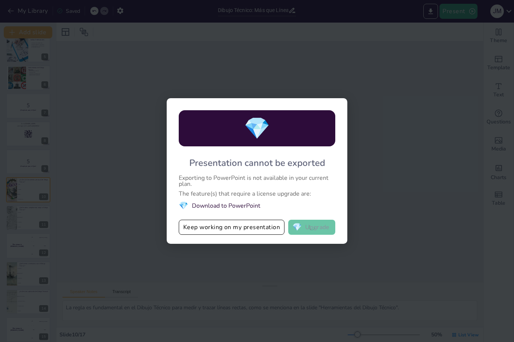
checkbox input "true"
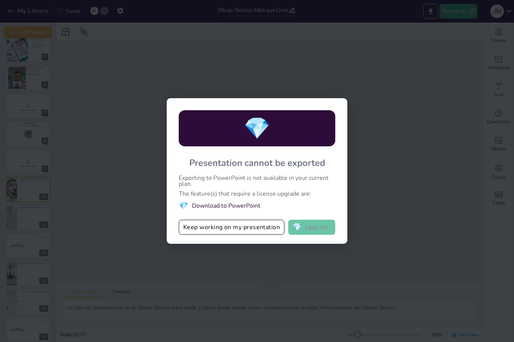
checkbox input "true"
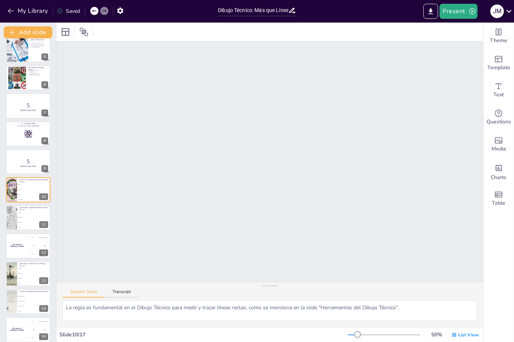
click at [19, 13] on button "My Library" at bounding box center [29, 11] width 46 height 12
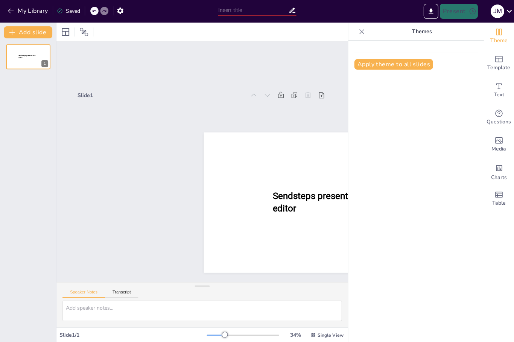
scroll to position [6, 0]
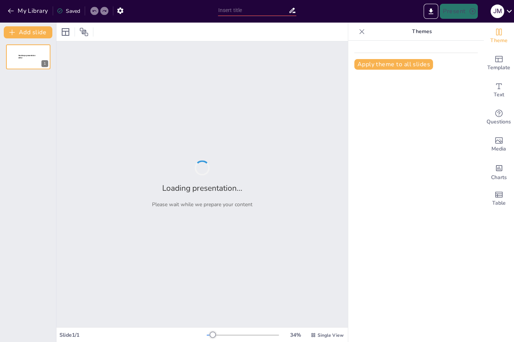
type input "Mastering Artistic Techniques: A Comprehensive Guide for 2nd Level High School"
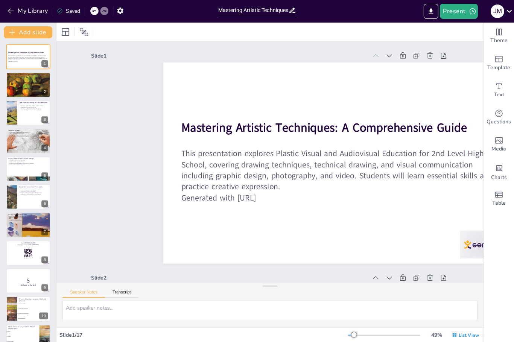
checkbox input "true"
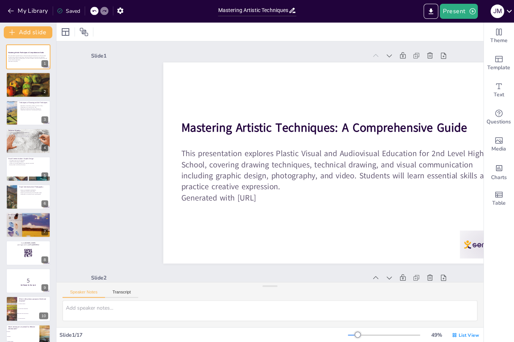
checkbox input "true"
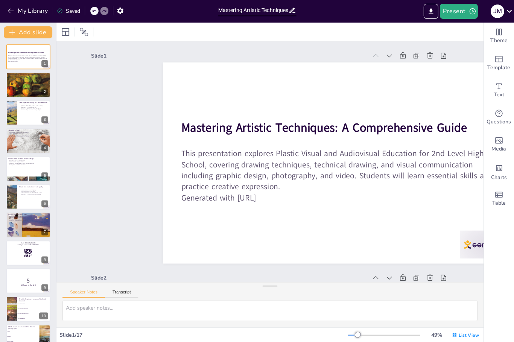
click at [436, 12] on button "Export to PowerPoint" at bounding box center [431, 11] width 15 height 15
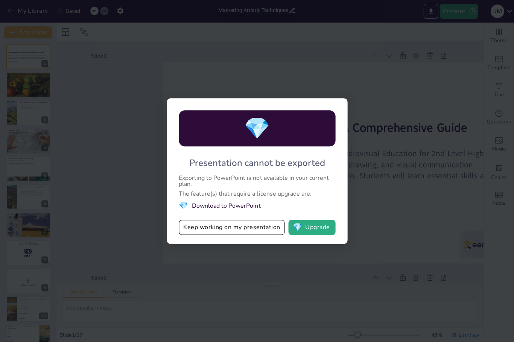
click at [263, 227] on button "Keep working on my presentation" at bounding box center [232, 227] width 106 height 15
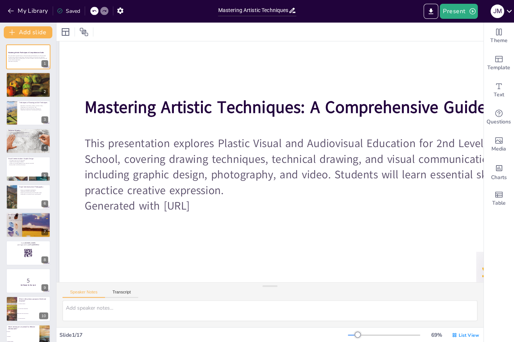
checkbox input "true"
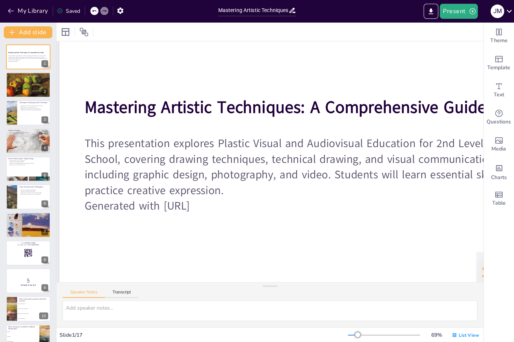
checkbox input "true"
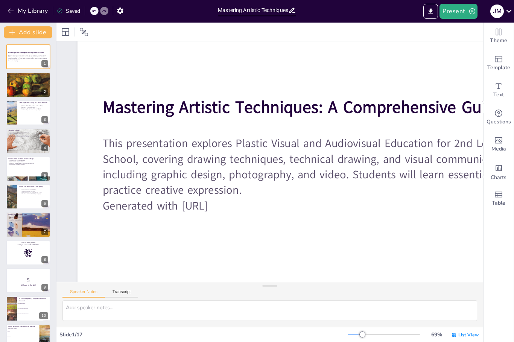
click at [505, 31] on div "Theme" at bounding box center [499, 36] width 30 height 27
checkbox input "true"
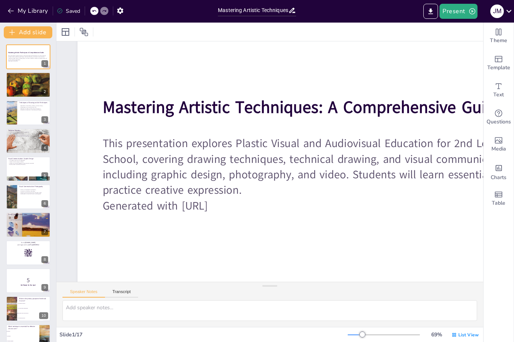
checkbox input "true"
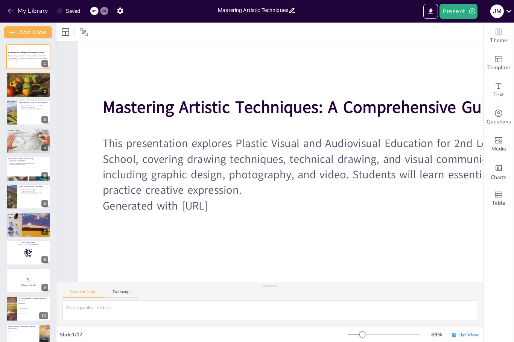
checkbox input "true"
click at [11, 12] on icon "button" at bounding box center [11, 11] width 8 height 8
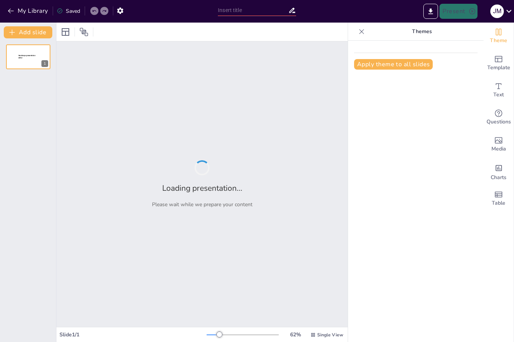
type input "Mastering Artistic Techniques: A Comprehensive Guide for 2nd Level High School"
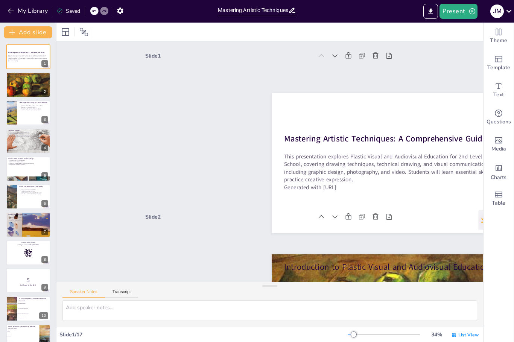
checkbox input "true"
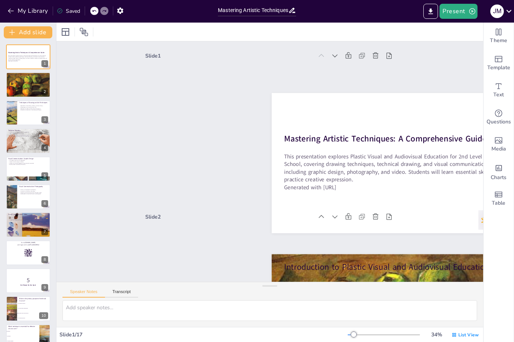
checkbox input "true"
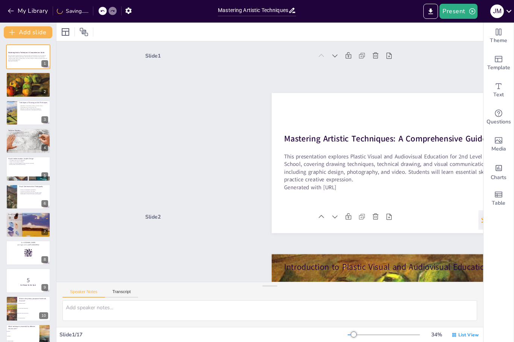
checkbox input "true"
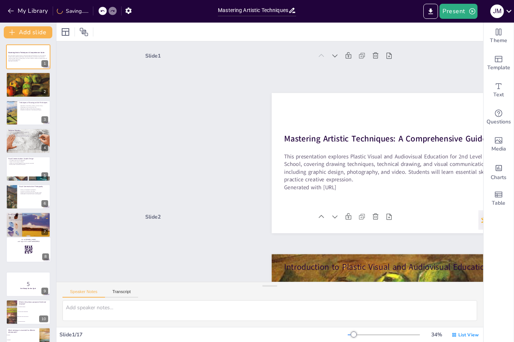
click at [43, 248] on div at bounding box center [28, 249] width 44 height 25
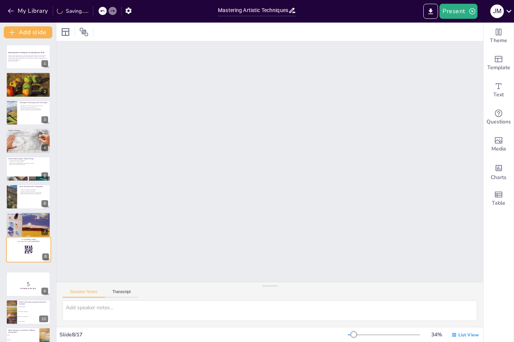
checkbox input "true"
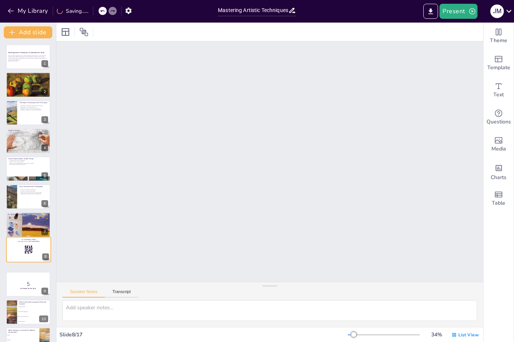
checkbox input "true"
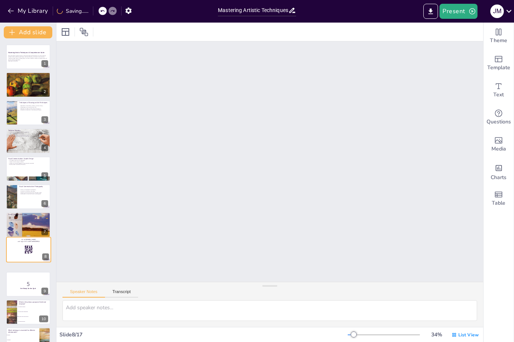
checkbox input "true"
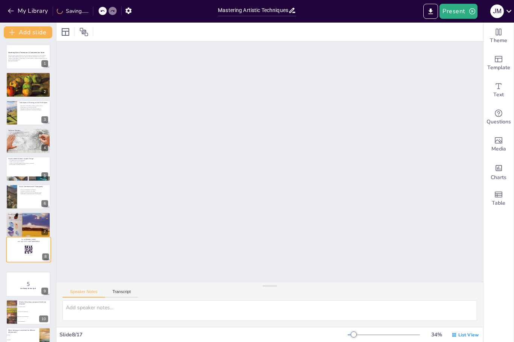
checkbox input "true"
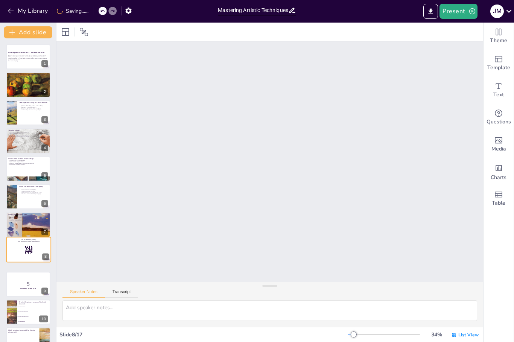
scroll to position [1130, 0]
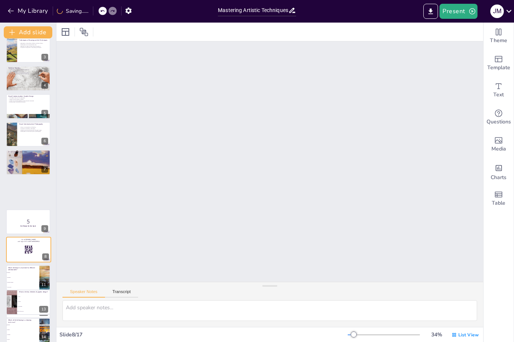
checkbox input "true"
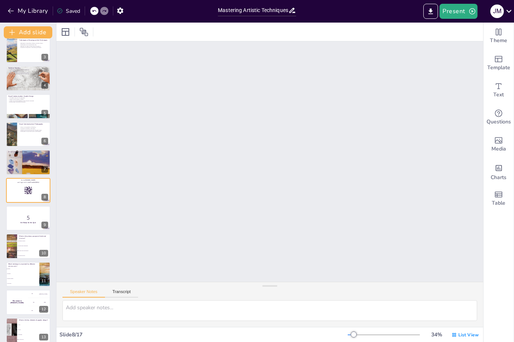
click at [28, 188] on rect at bounding box center [27, 187] width 0 height 1
checkbox input "true"
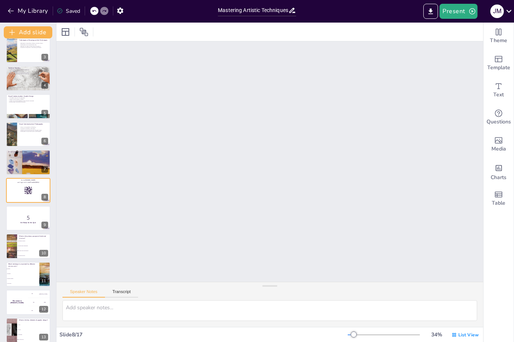
checkbox input "true"
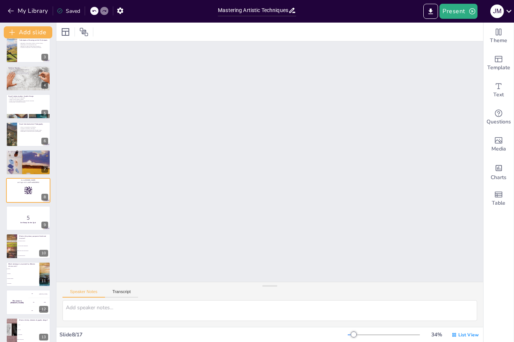
checkbox input "true"
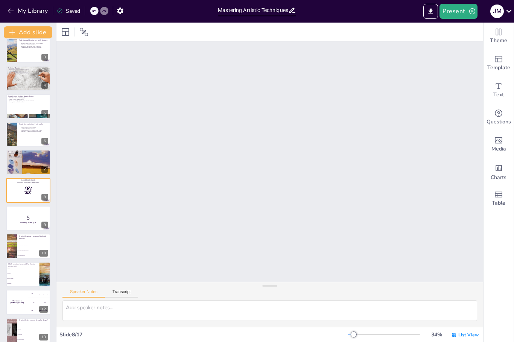
checkbox input "true"
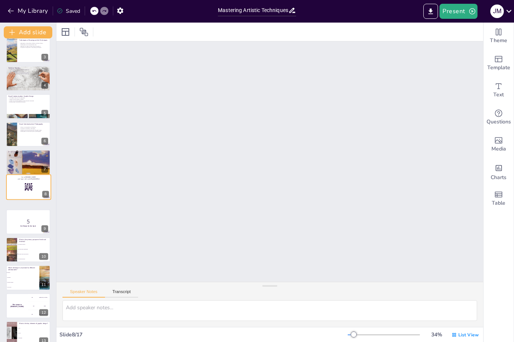
checkbox input "true"
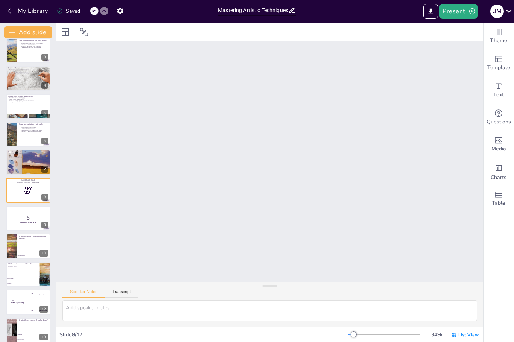
checkbox input "true"
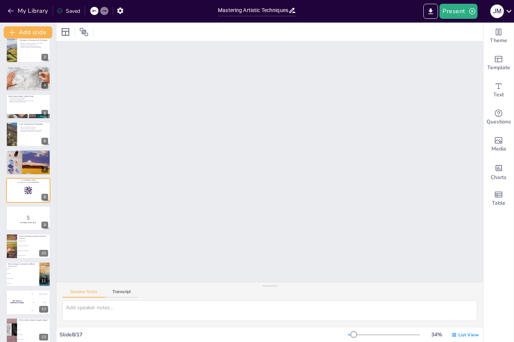
checkbox input "true"
